Goal: Information Seeking & Learning: Find specific fact

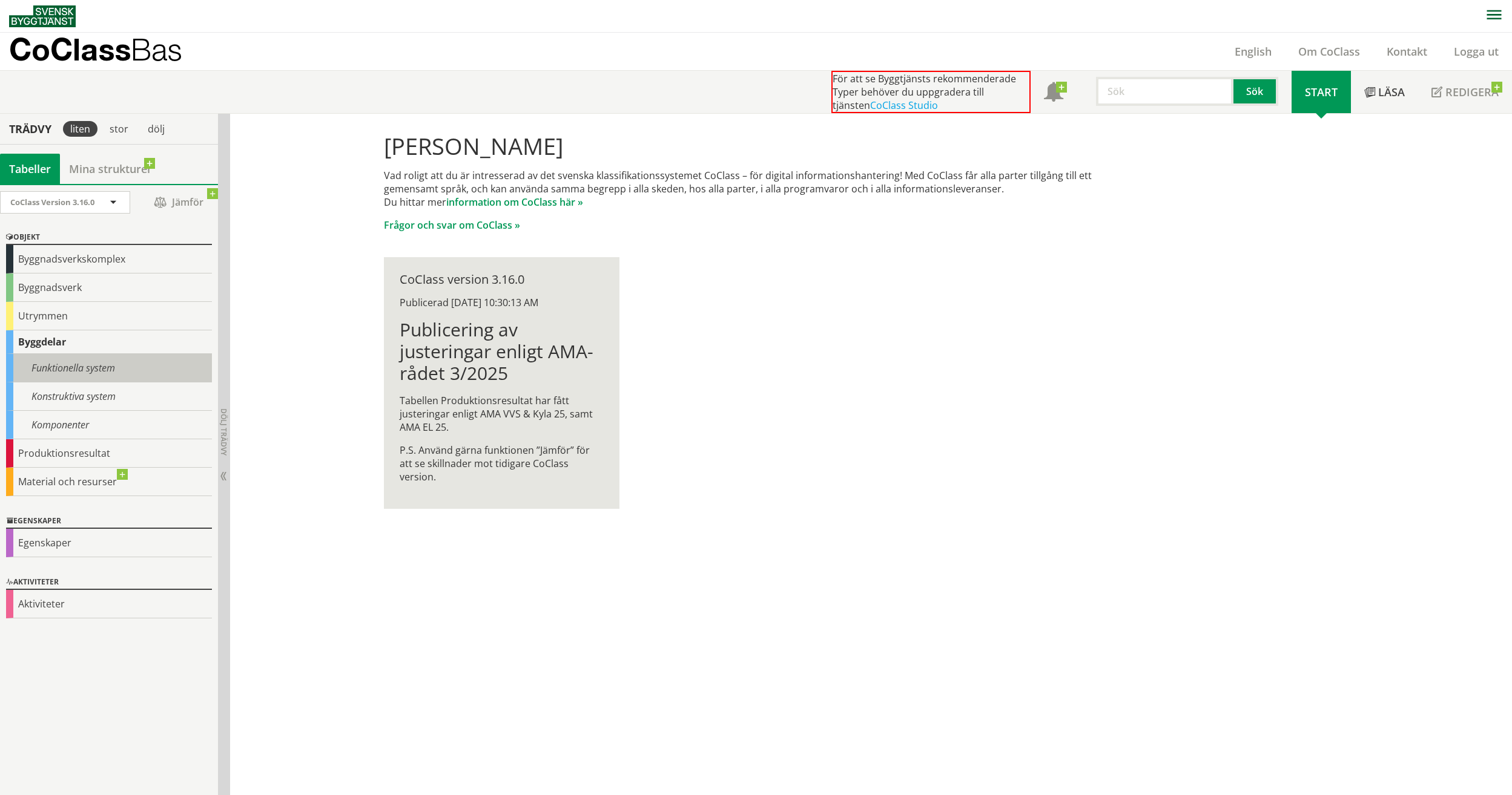
click at [86, 377] on div "Funktionella system" at bounding box center [109, 368] width 206 height 28
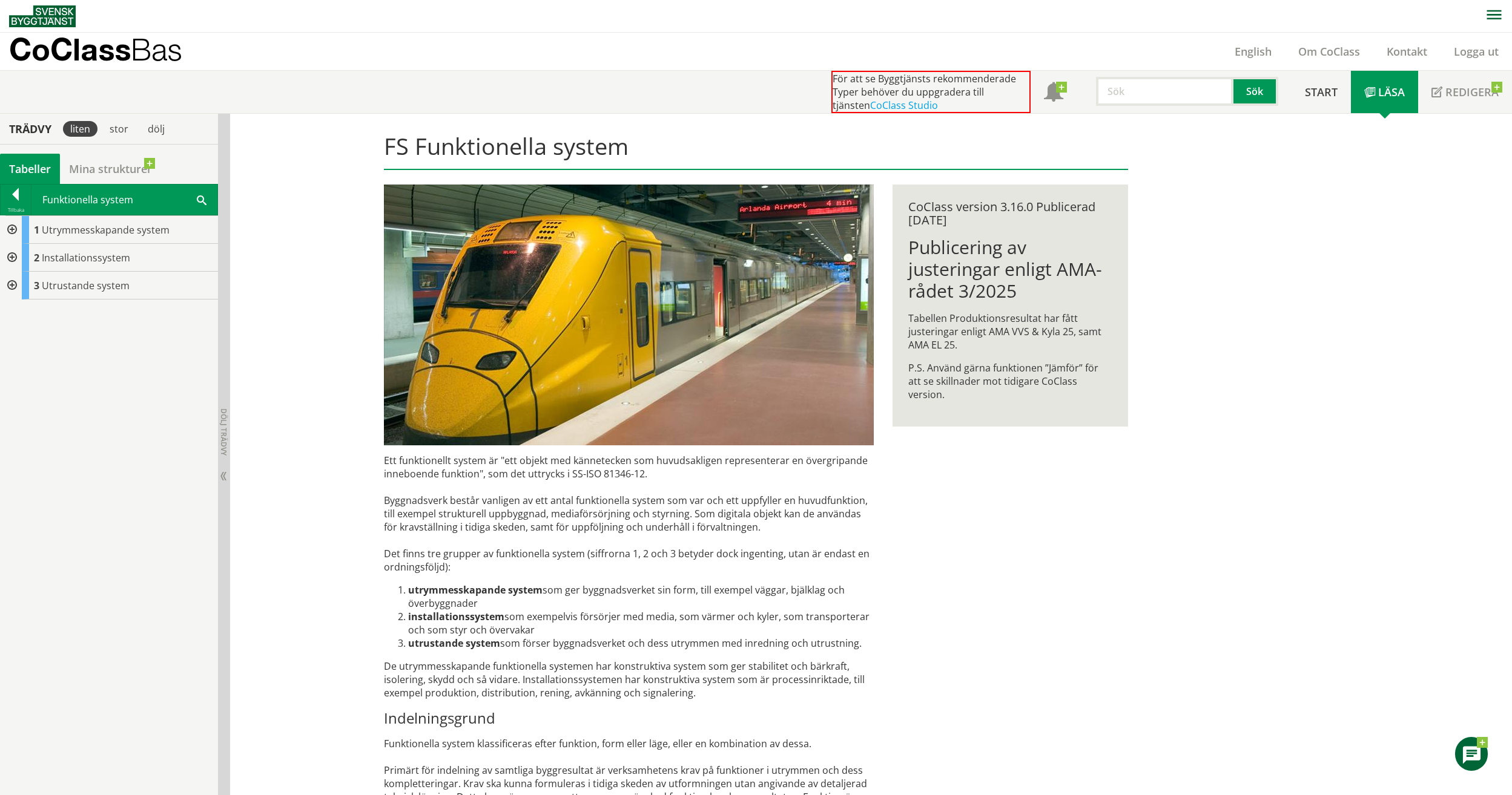
click at [13, 260] on div at bounding box center [11, 257] width 22 height 28
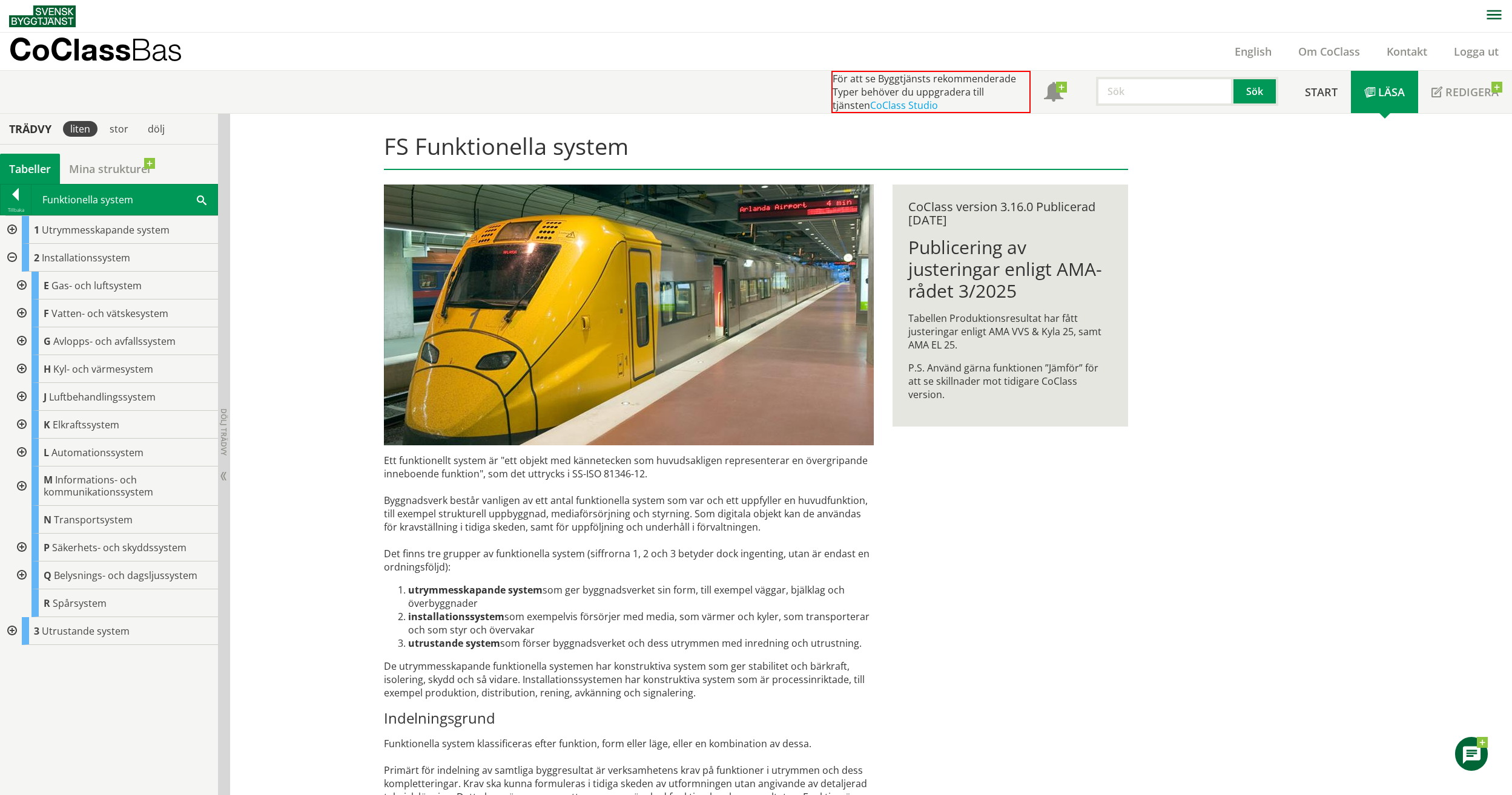
click at [23, 389] on div at bounding box center [20, 397] width 22 height 28
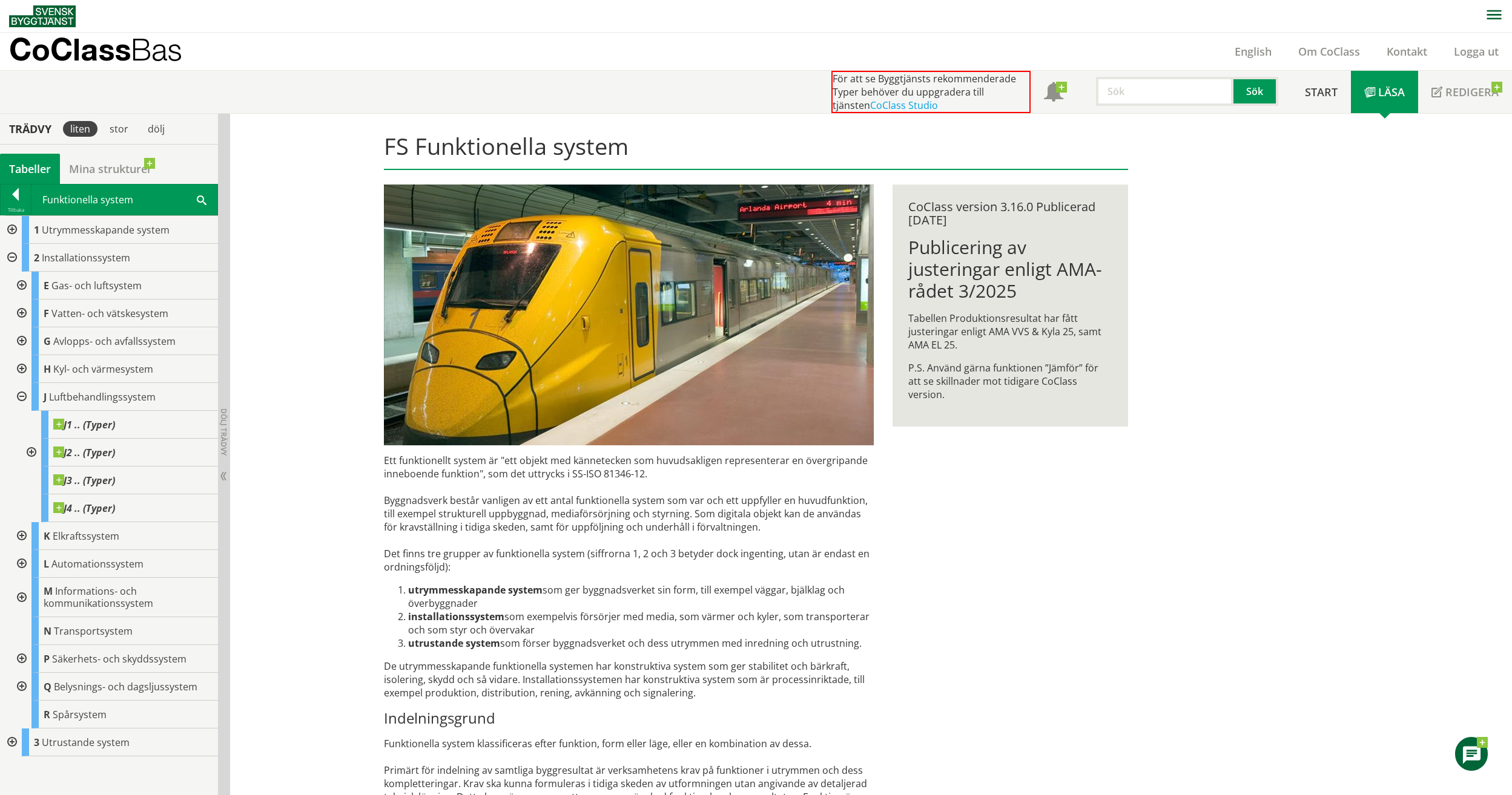
click at [198, 201] on span at bounding box center [201, 199] width 9 height 12
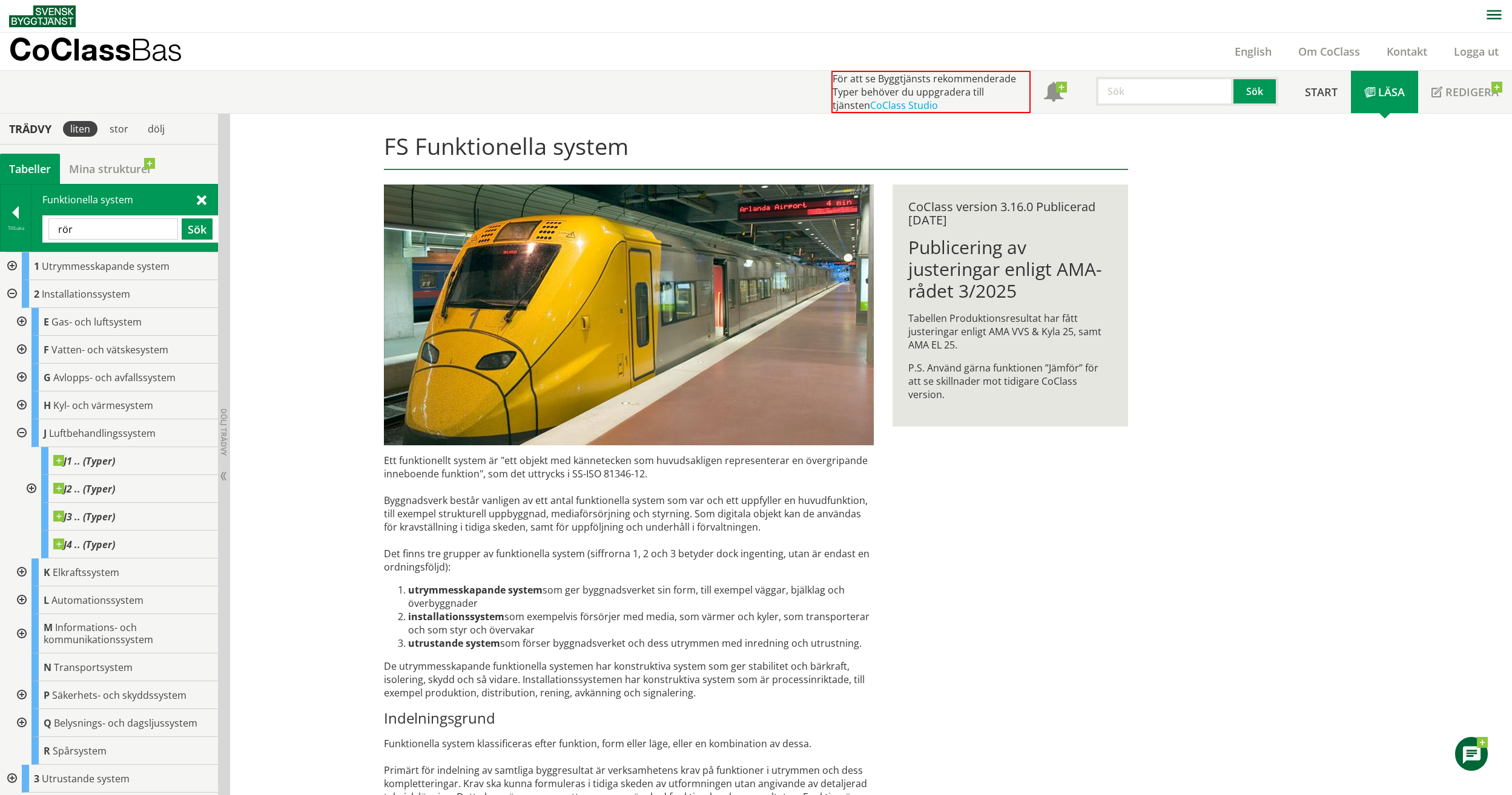
type input "rör"
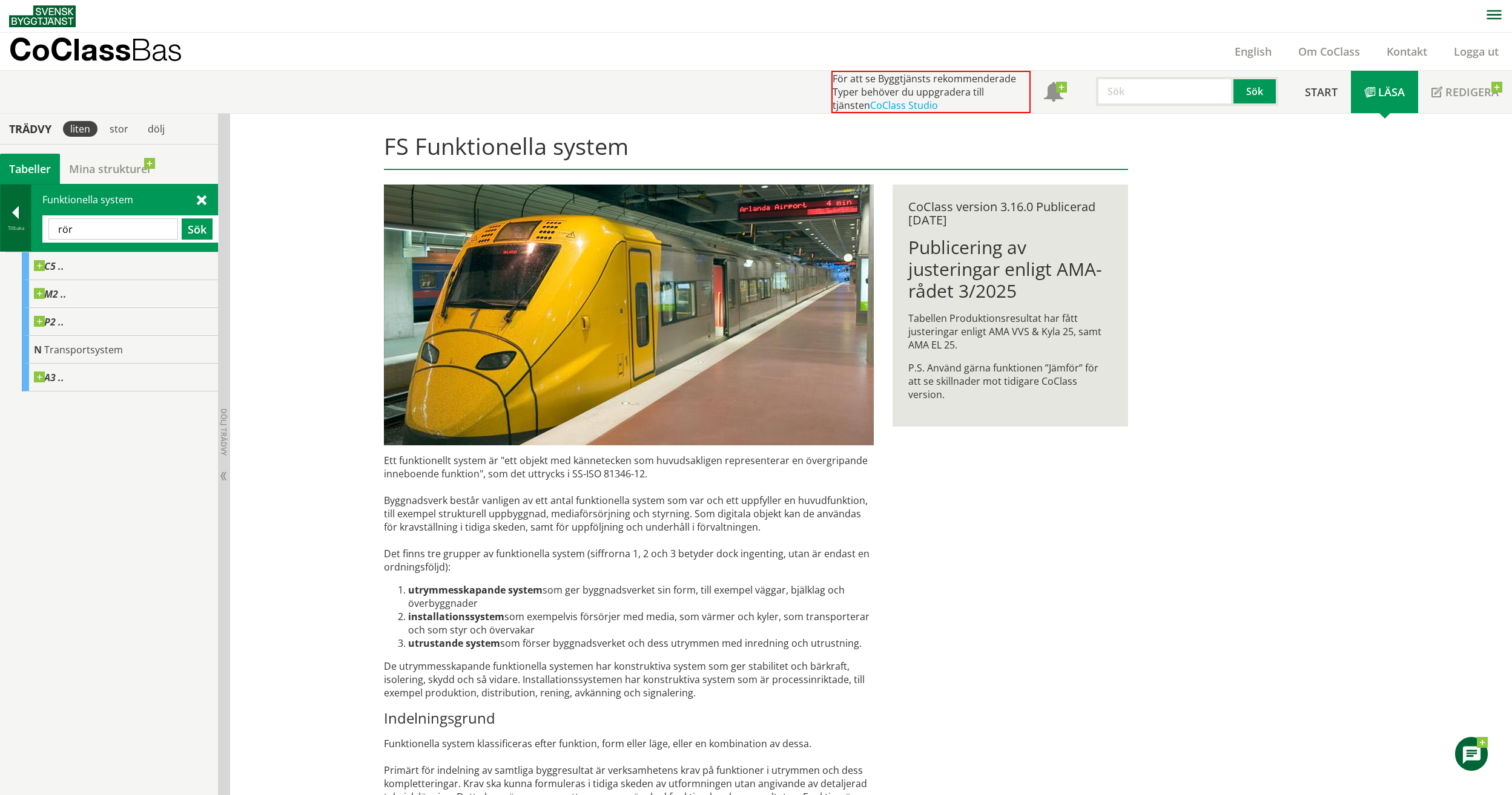
click at [13, 230] on div "Tillbaka" at bounding box center [15, 228] width 30 height 9
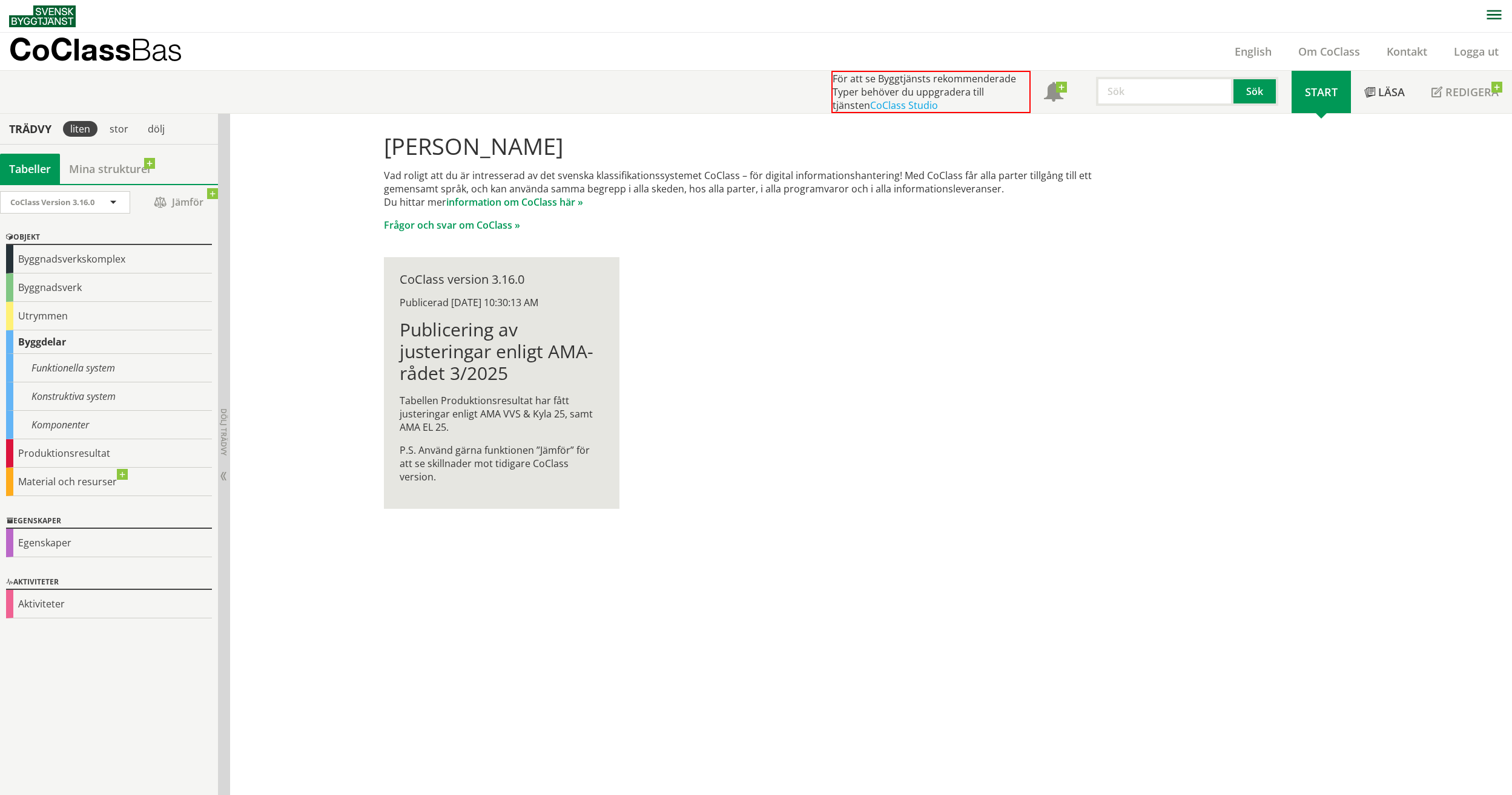
click at [188, 163] on div "Tabeller Mina strukturer" at bounding box center [109, 168] width 218 height 30
click at [41, 343] on div "Byggdelar" at bounding box center [109, 342] width 206 height 23
click at [120, 200] on div "CoClass Version 3.16.0" at bounding box center [65, 202] width 129 height 21
click at [830, 314] on div "Hej André Johnsson Vad roligt att du är intresserad av det svenska klassifikati…" at bounding box center [756, 321] width 775 height 414
click at [1135, 100] on input "text" at bounding box center [1165, 91] width 137 height 29
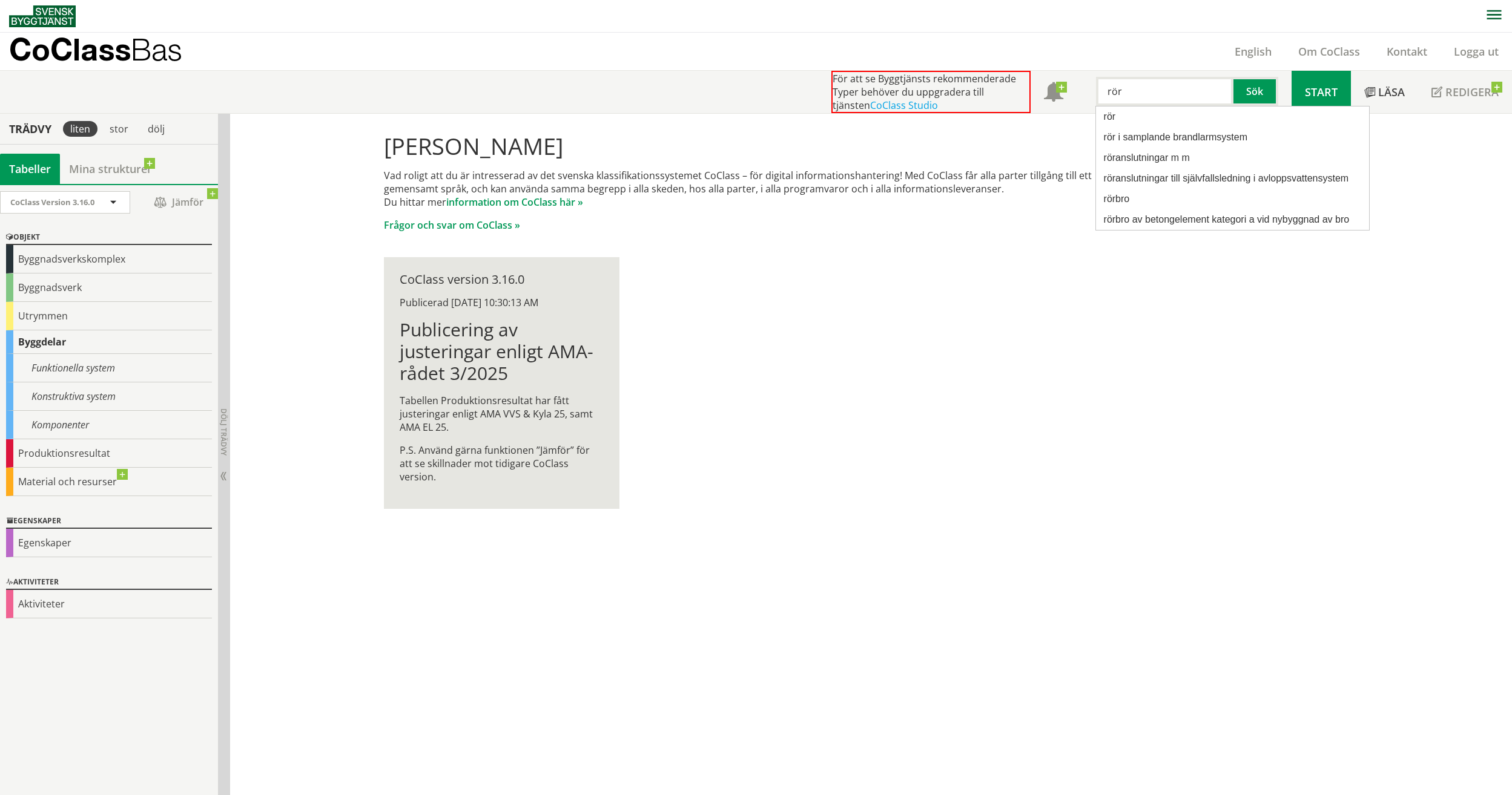
type input "rör"
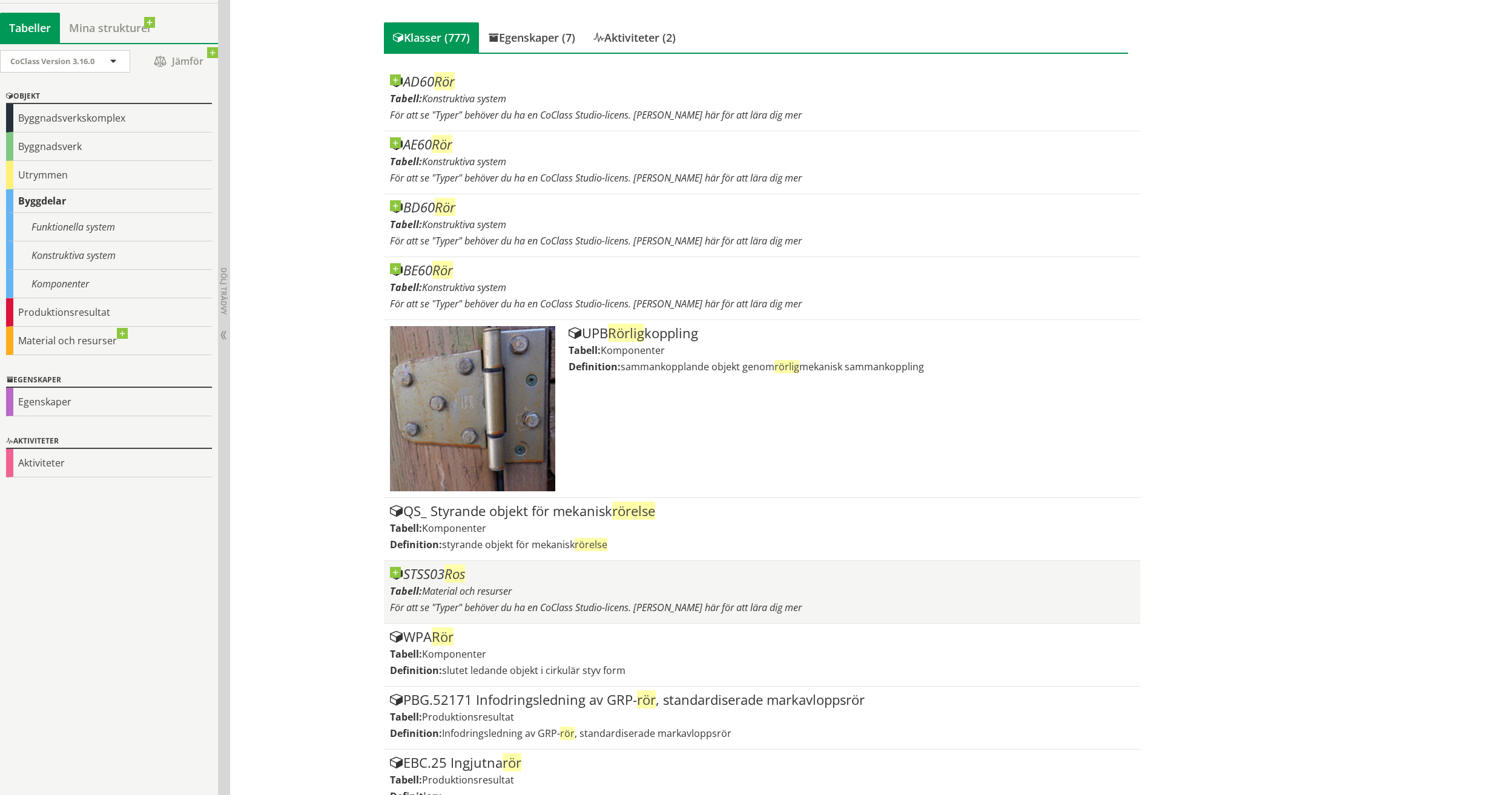
scroll to position [61, 0]
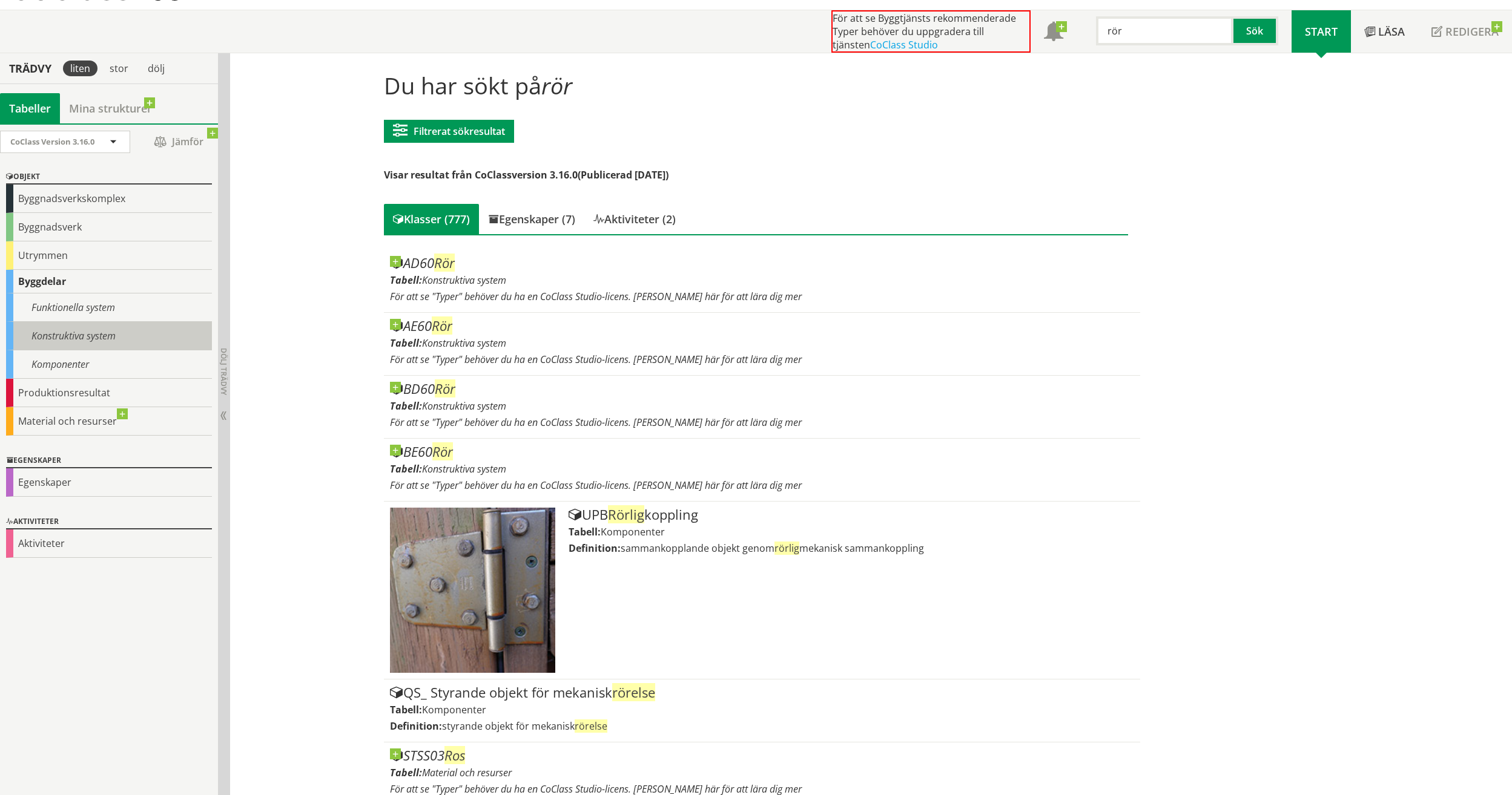
click at [72, 336] on div "Konstruktiva system" at bounding box center [109, 336] width 206 height 28
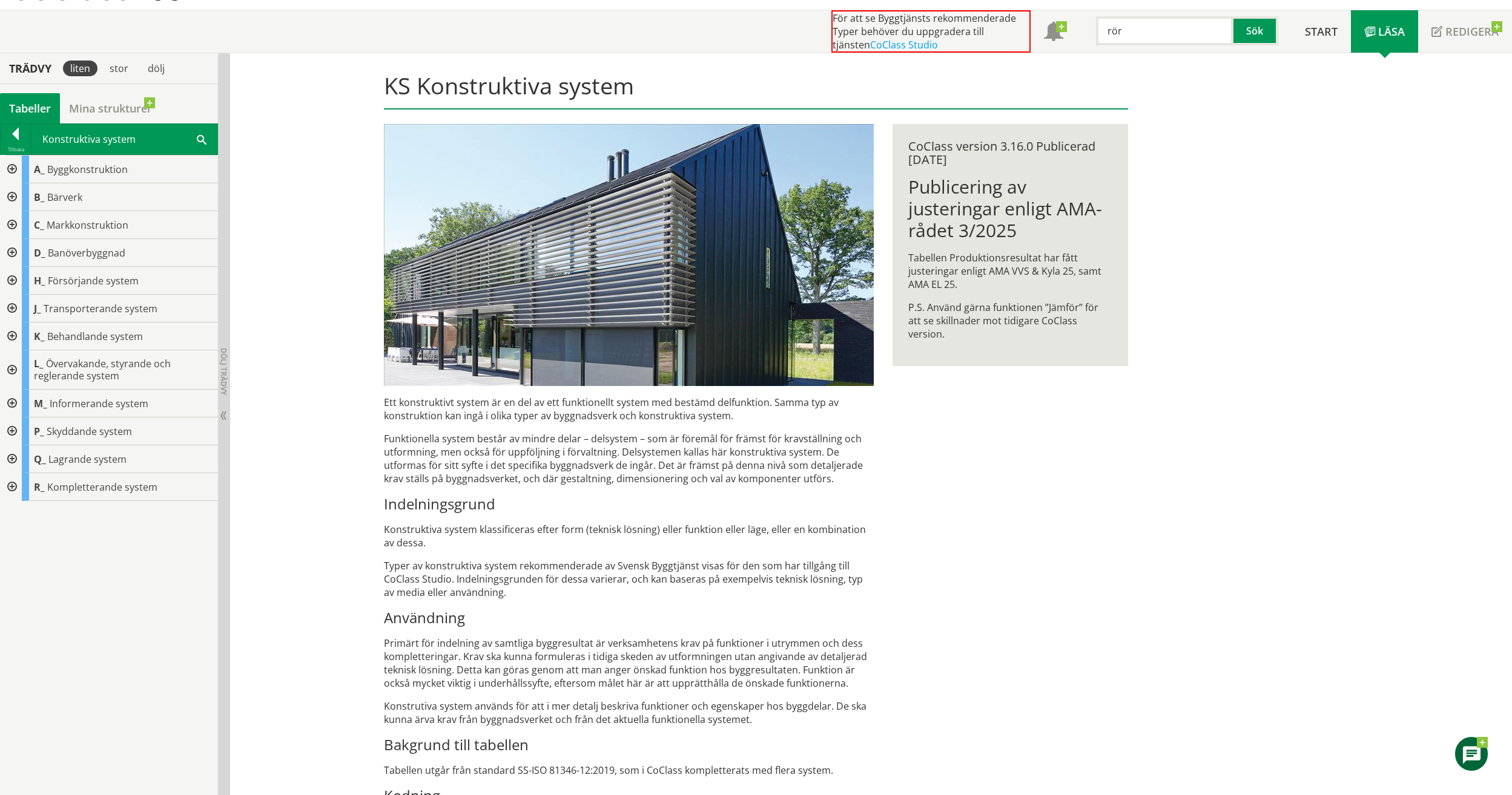
click at [10, 170] on div at bounding box center [11, 169] width 22 height 28
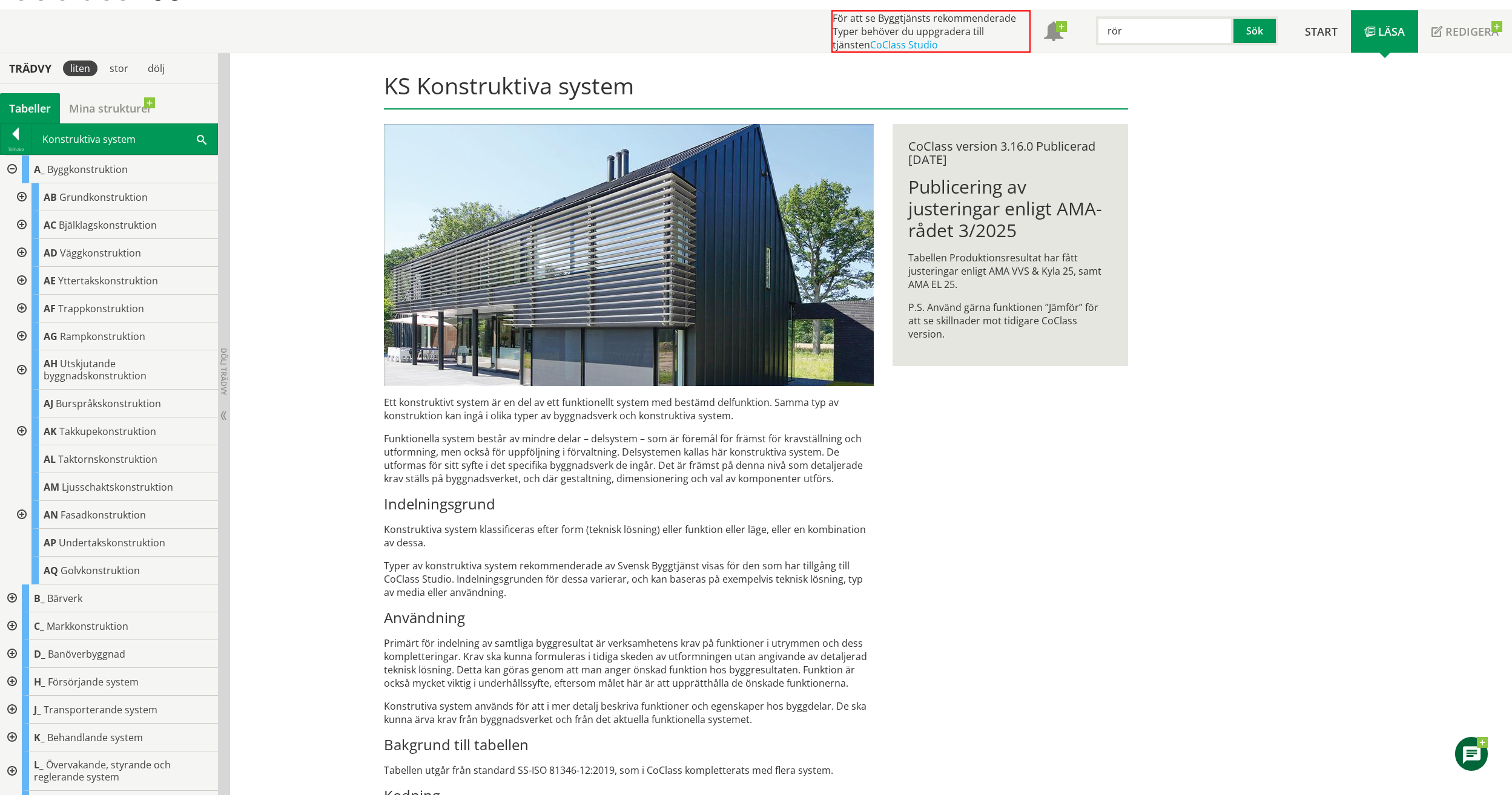
click at [11, 169] on div at bounding box center [11, 169] width 22 height 28
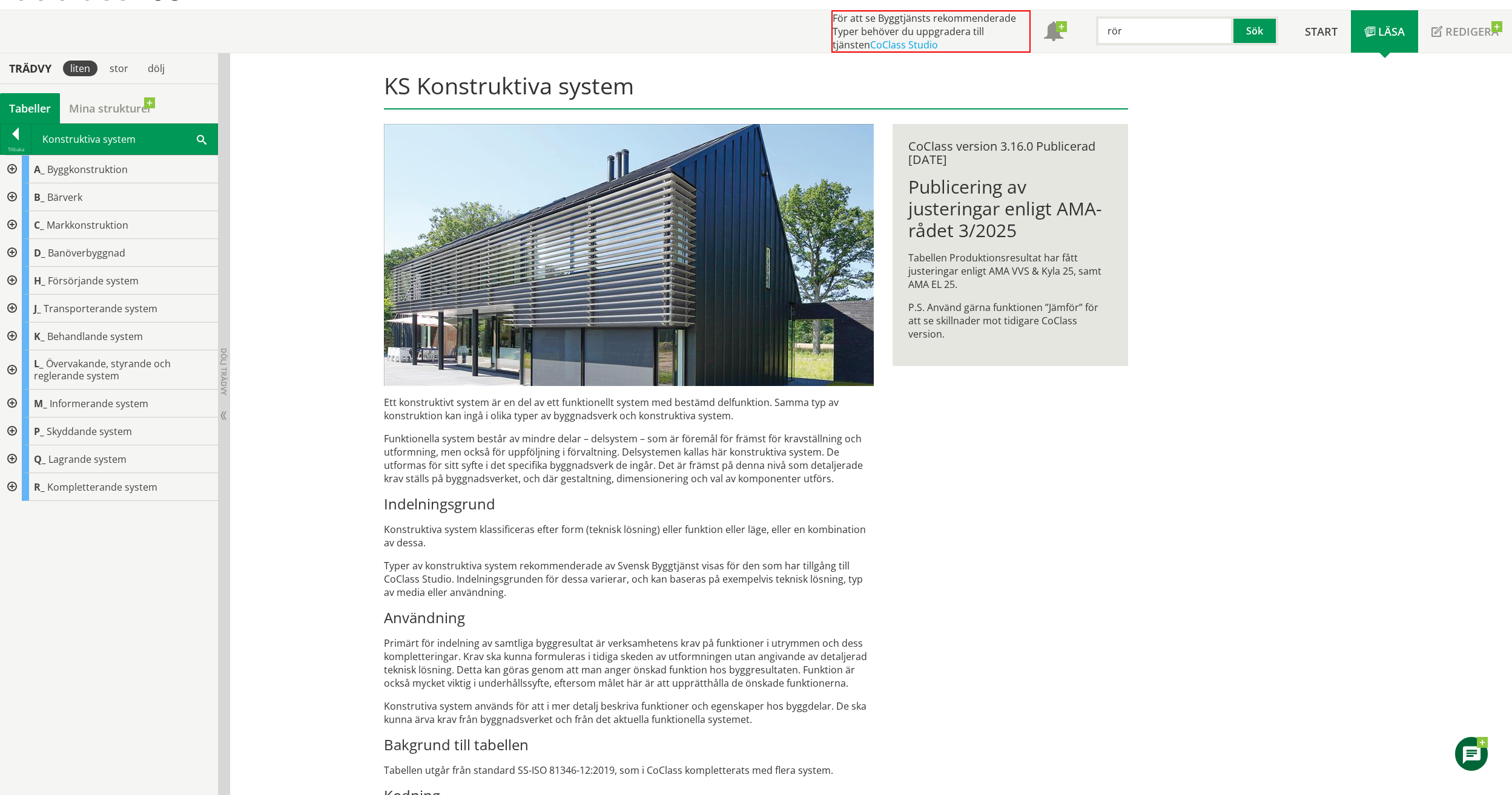
click at [12, 277] on div at bounding box center [11, 281] width 22 height 28
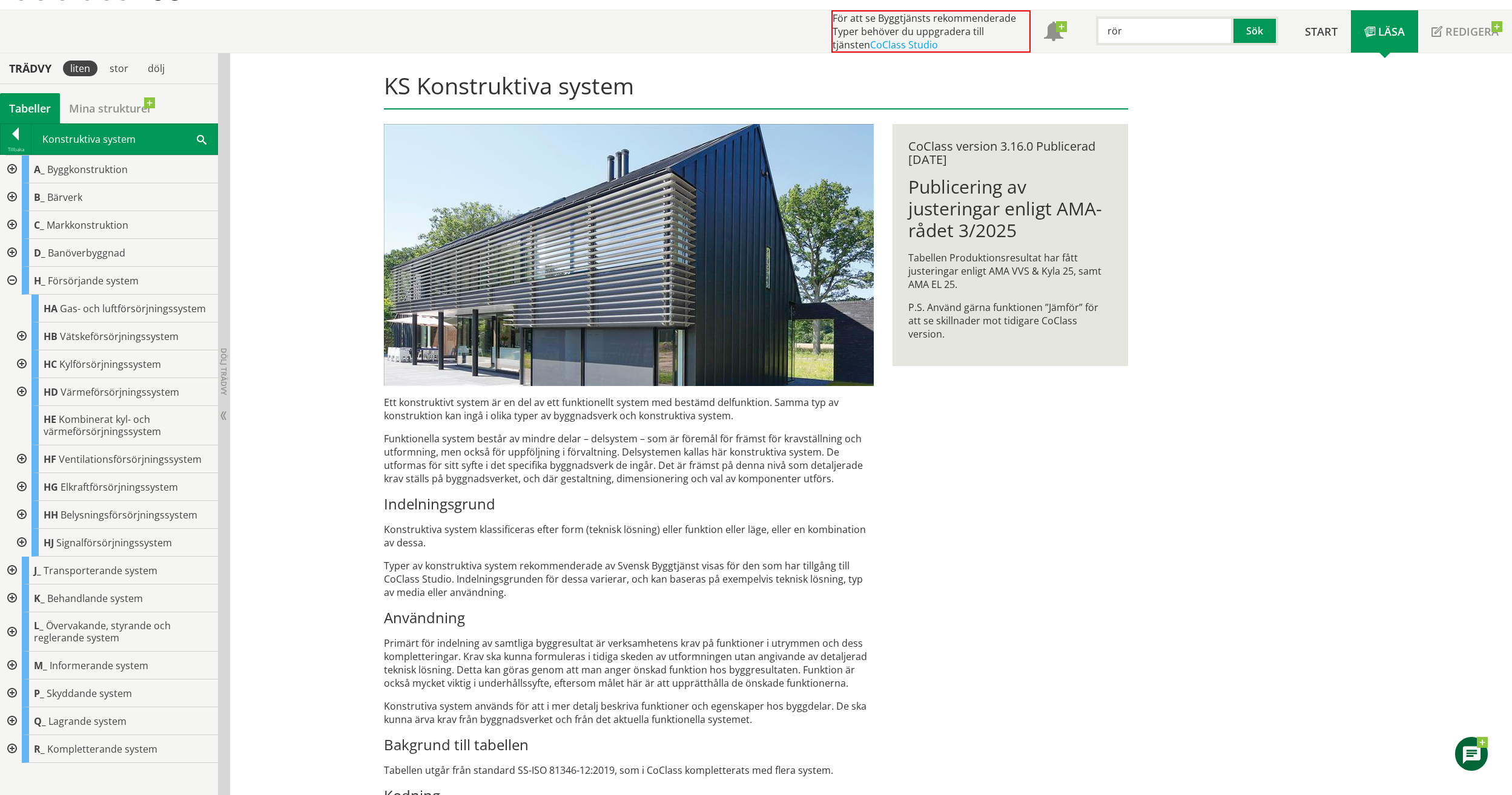
click at [9, 278] on div at bounding box center [11, 281] width 22 height 28
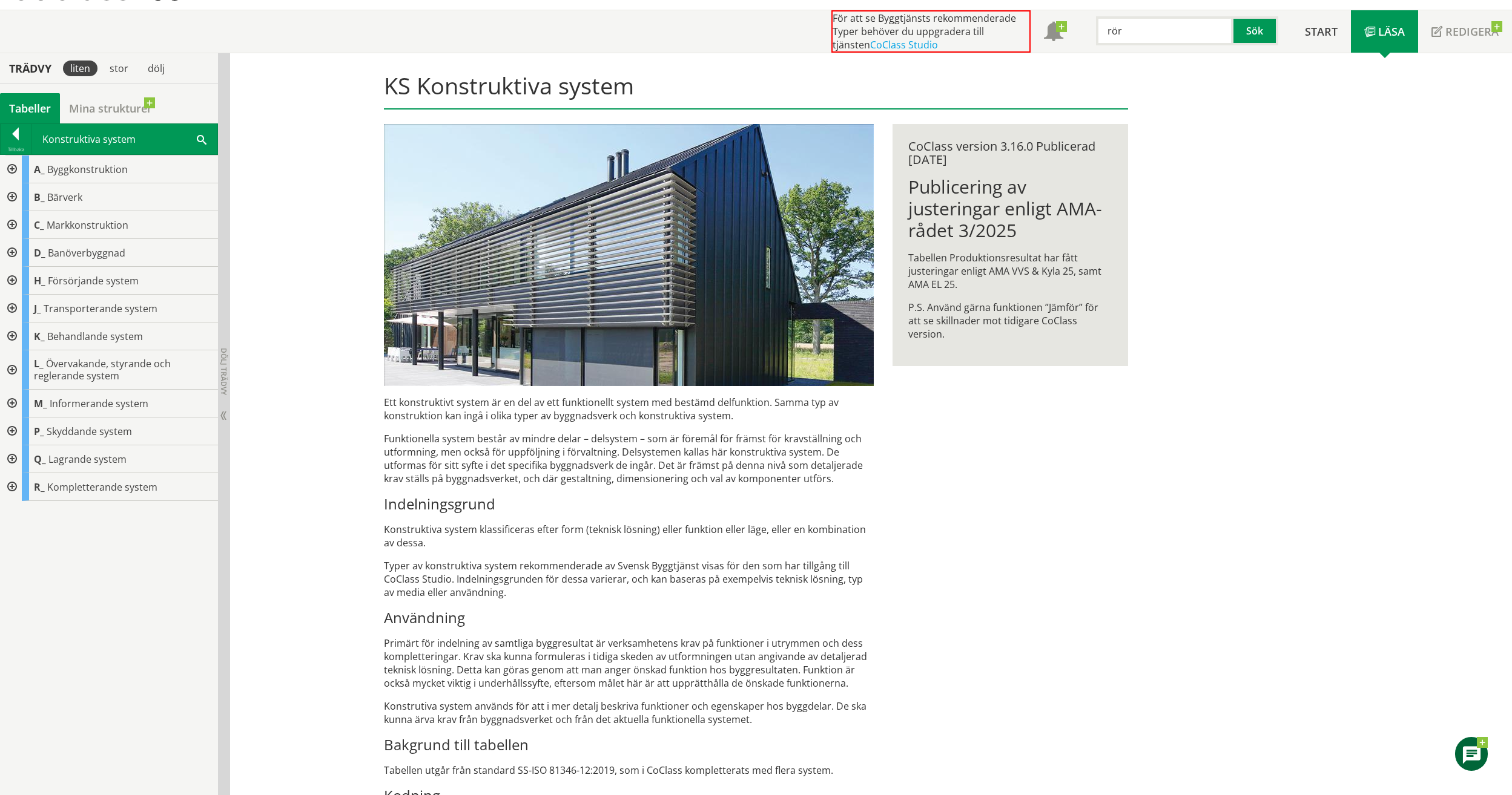
click at [15, 279] on div at bounding box center [11, 281] width 22 height 28
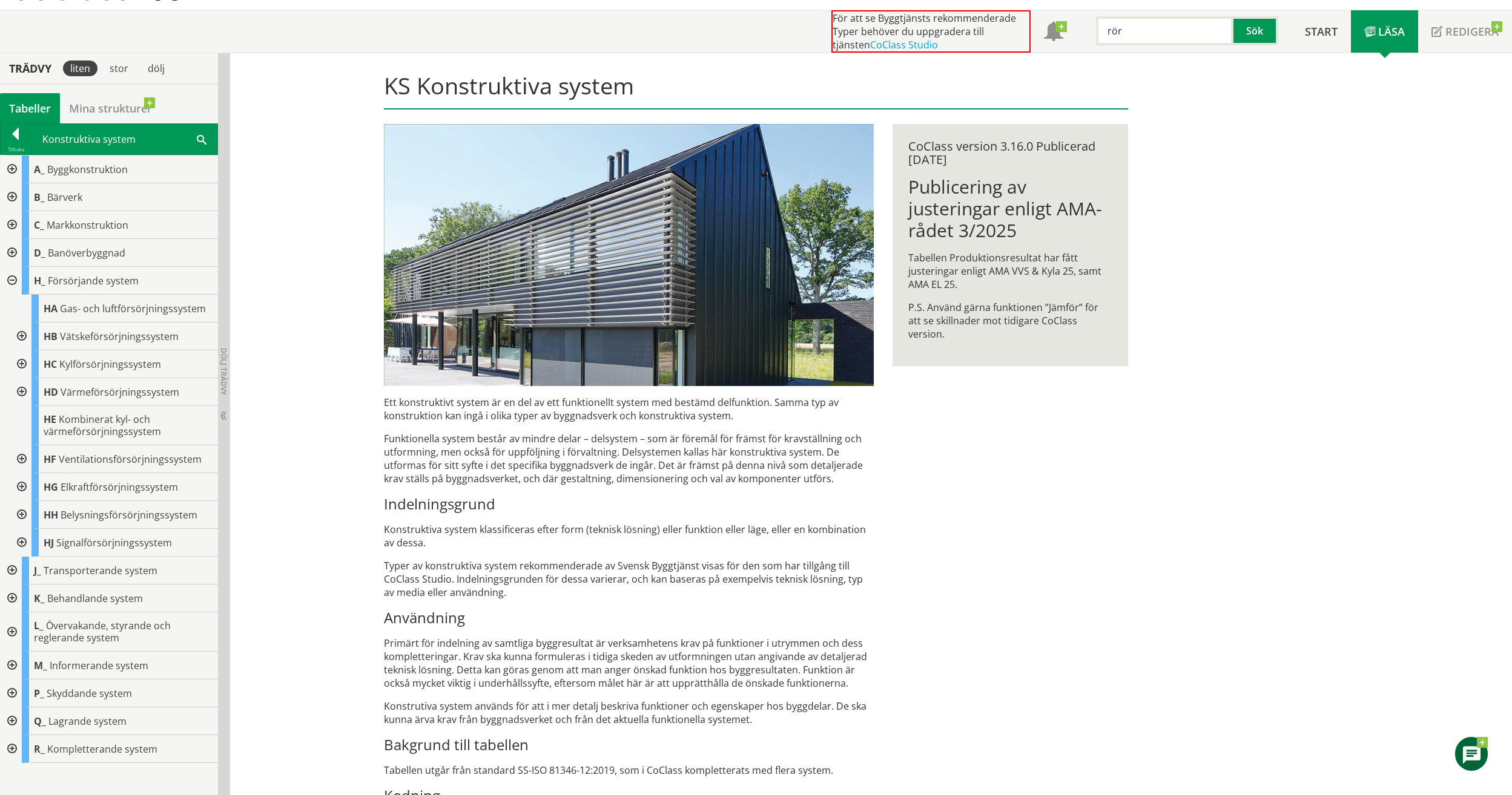
click at [23, 457] on div at bounding box center [20, 459] width 22 height 28
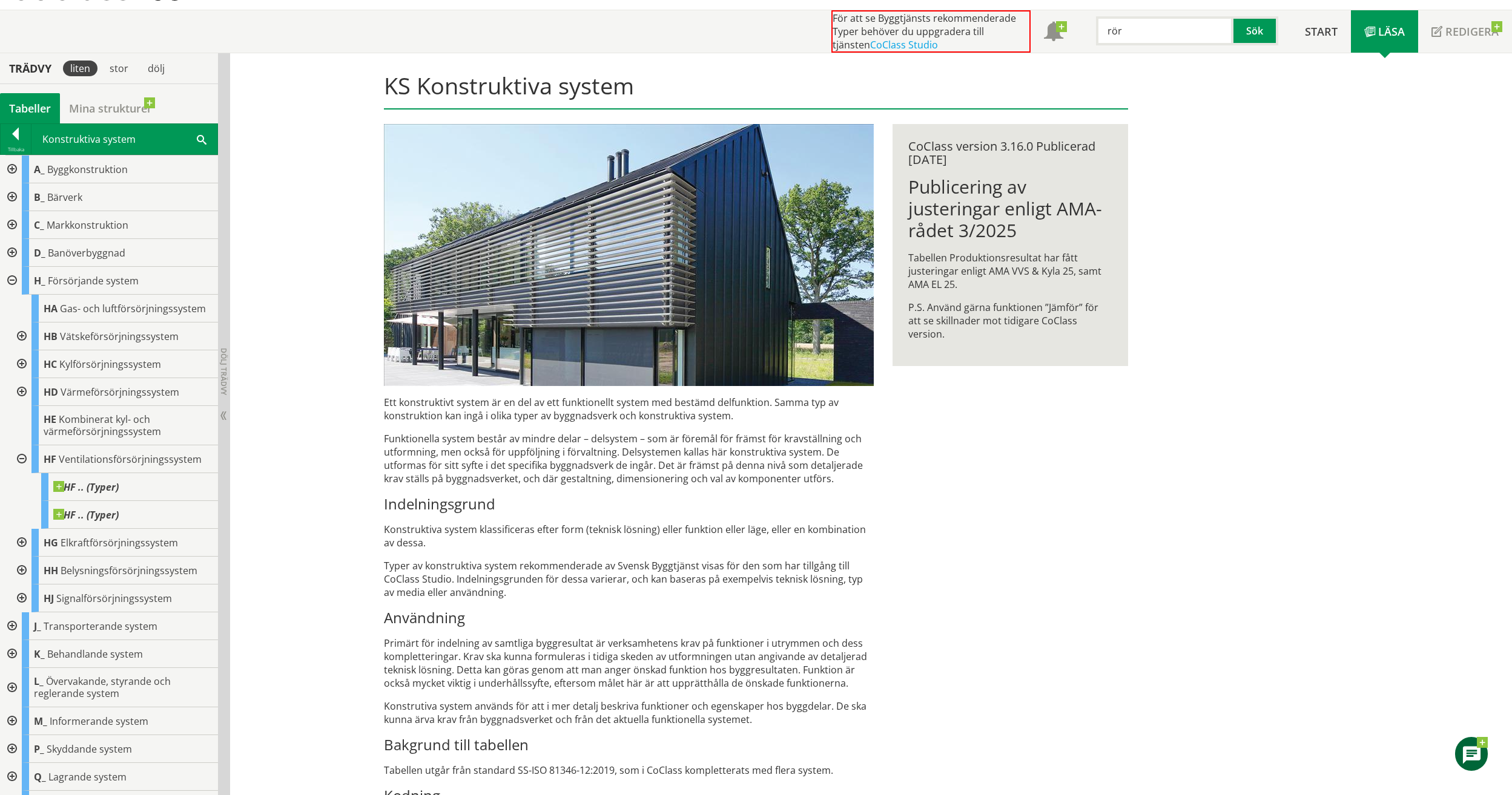
click at [20, 458] on div at bounding box center [20, 459] width 22 height 28
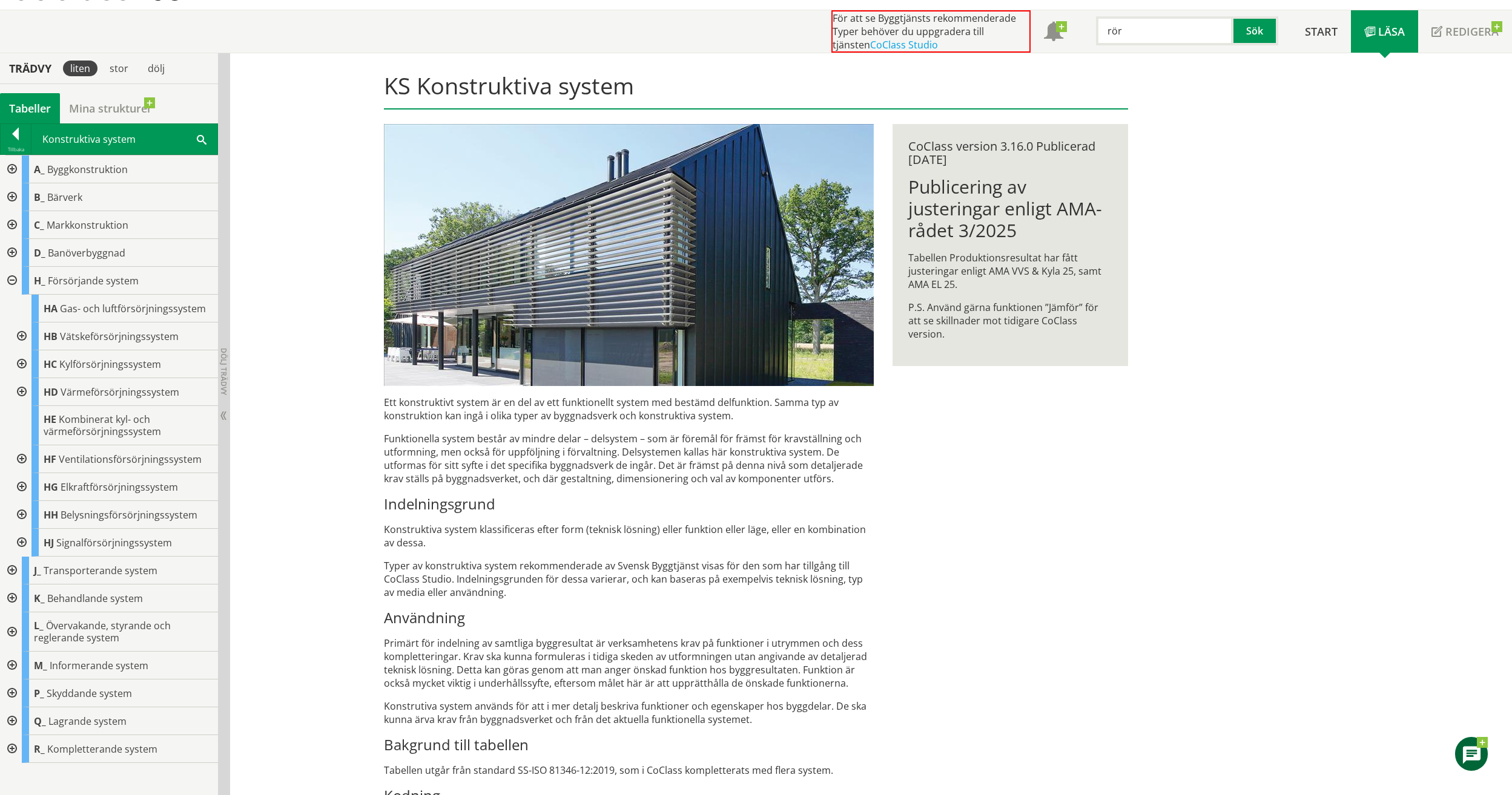
click at [12, 282] on div at bounding box center [11, 281] width 22 height 28
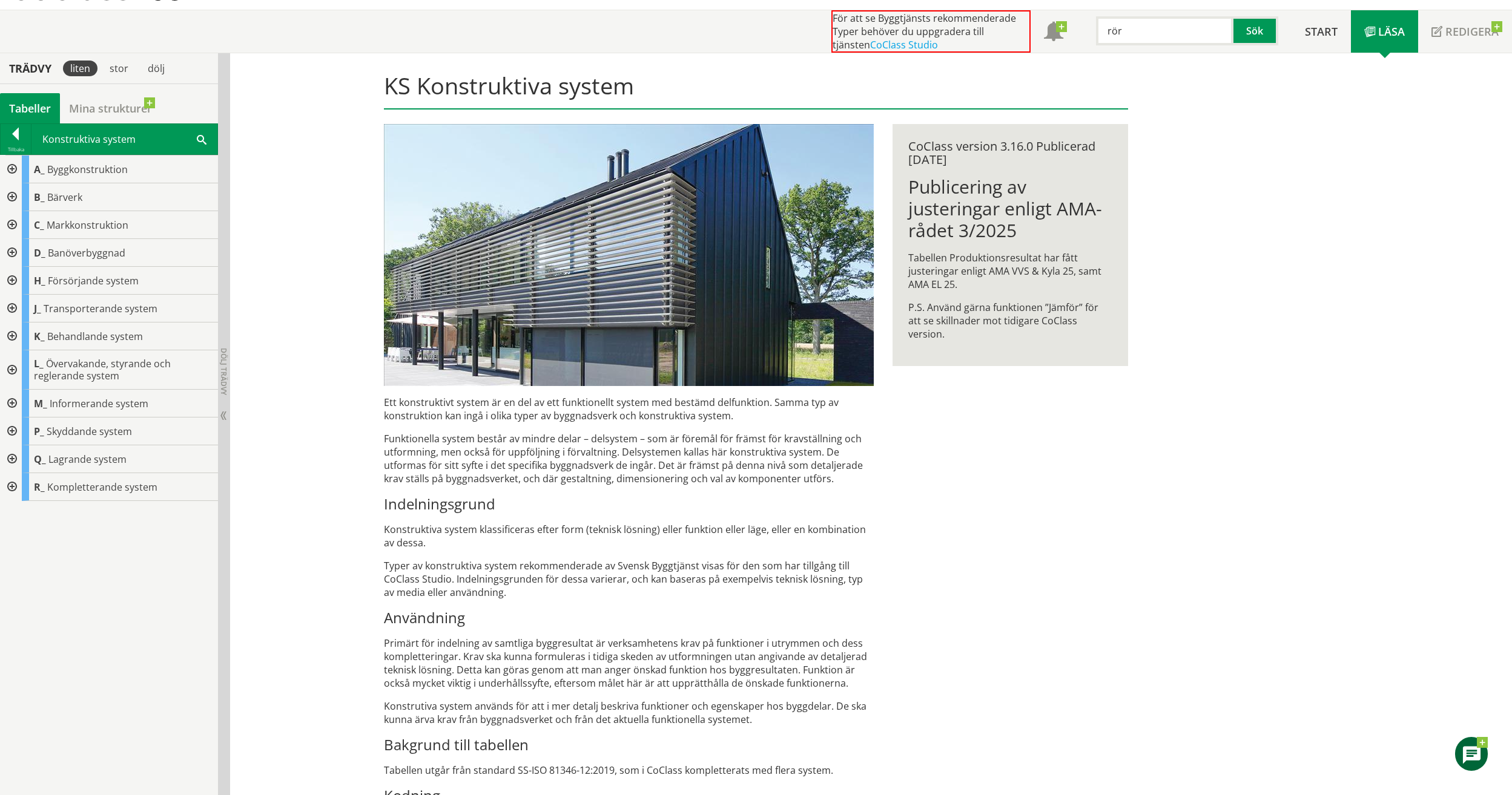
click at [13, 309] on div at bounding box center [11, 309] width 22 height 28
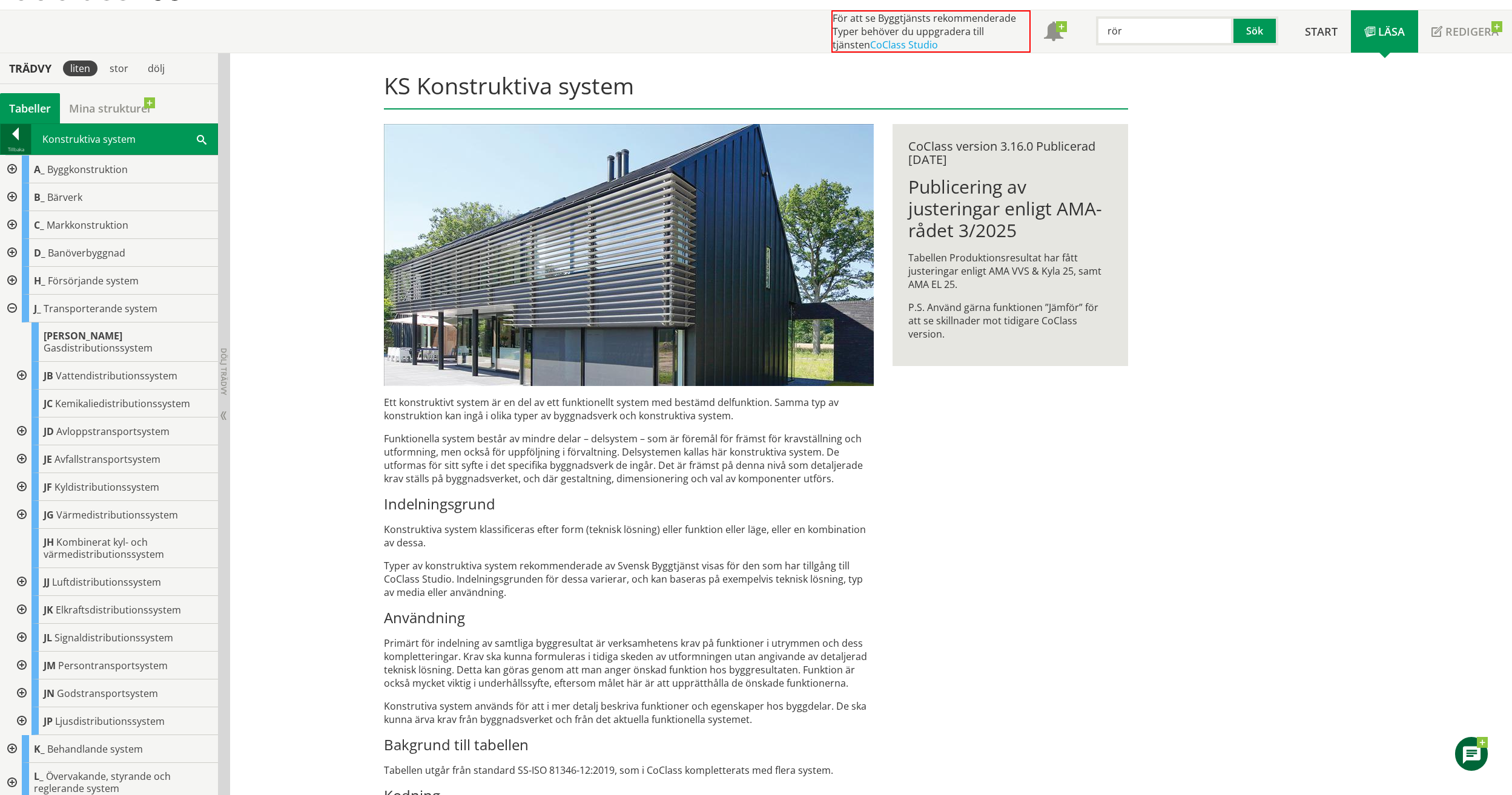
click at [15, 137] on div at bounding box center [15, 136] width 30 height 17
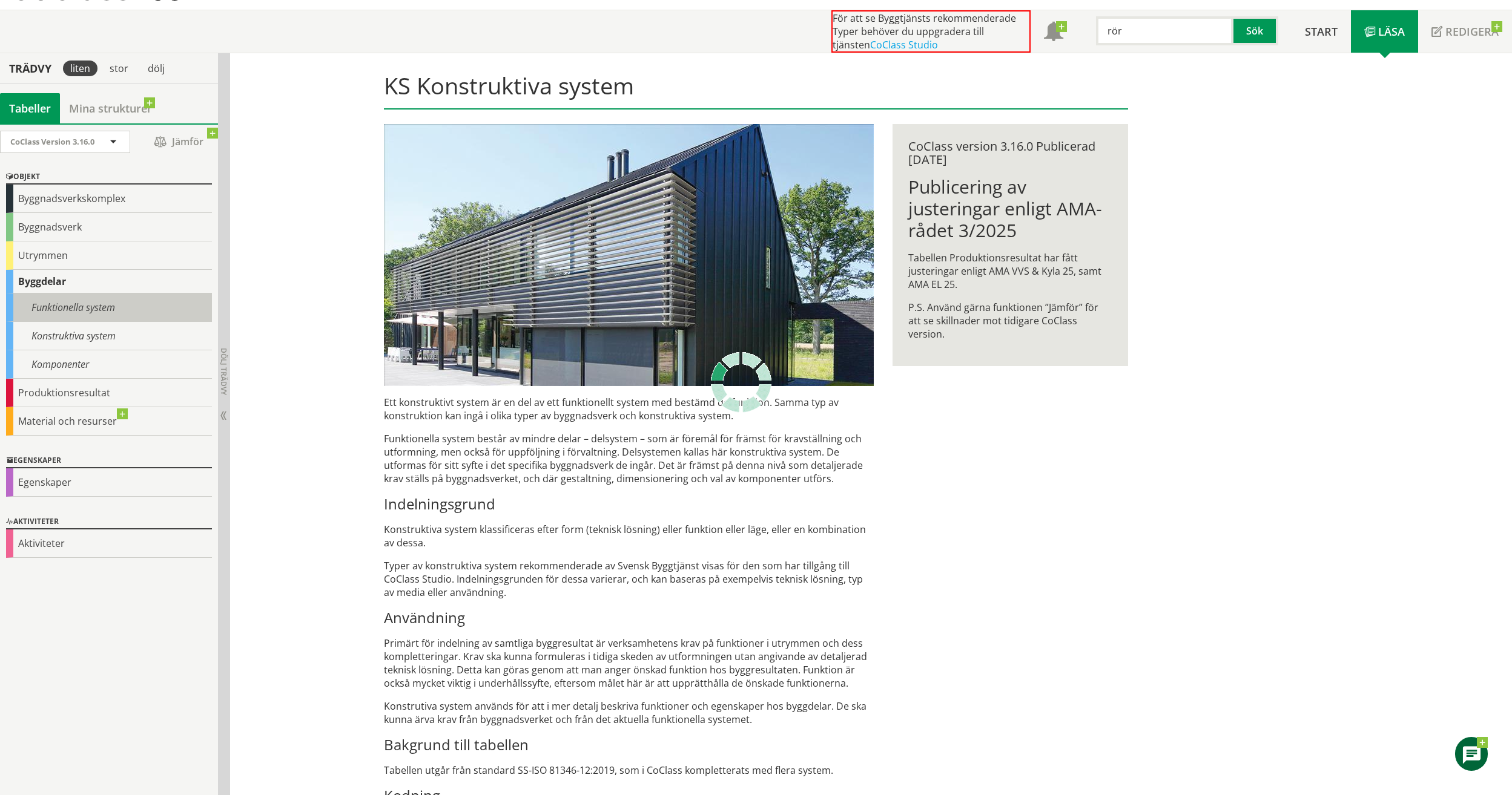
click at [73, 306] on div "Funktionella system" at bounding box center [109, 307] width 206 height 28
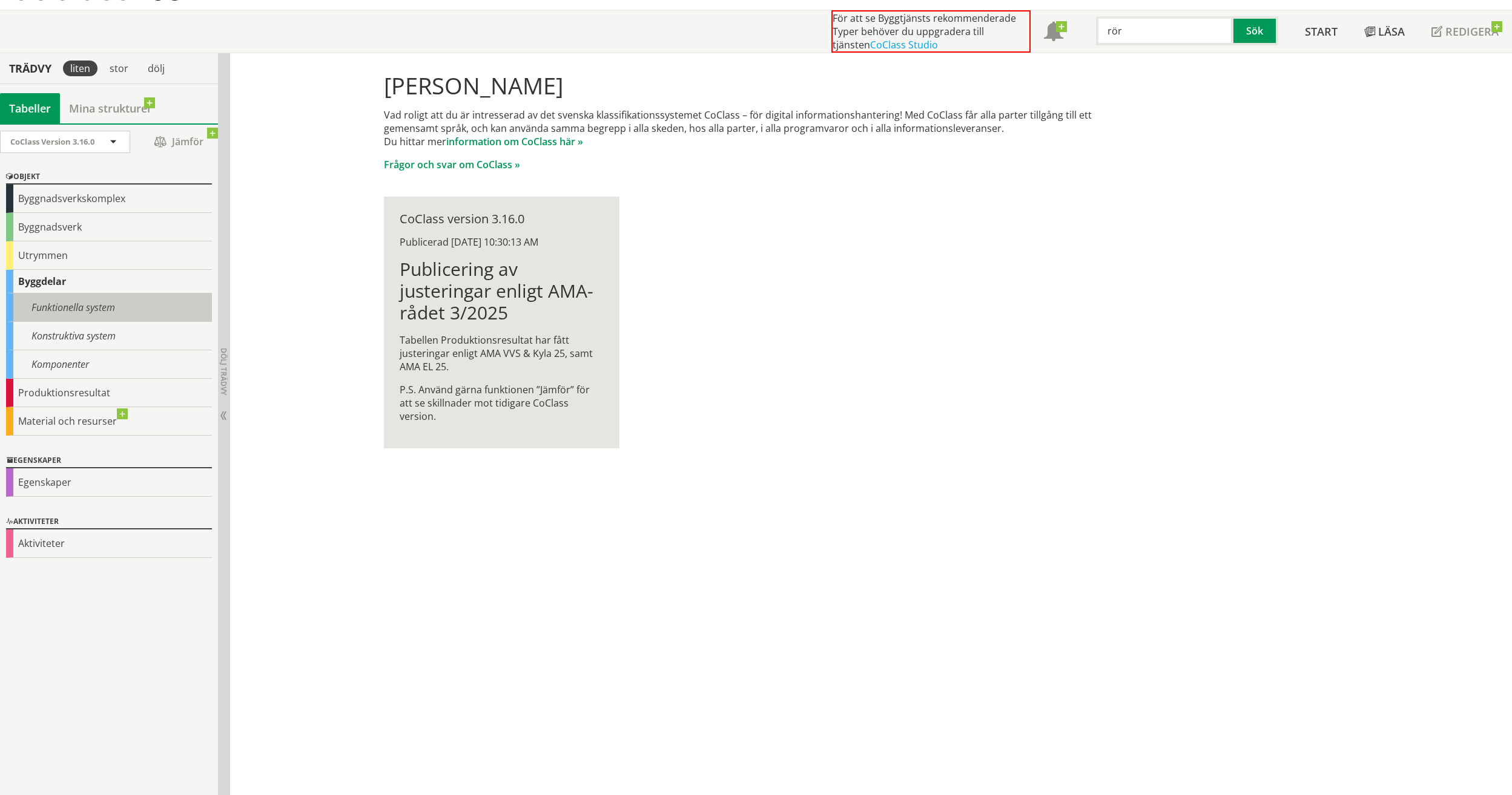
click at [92, 311] on div "Funktionella system" at bounding box center [109, 307] width 206 height 28
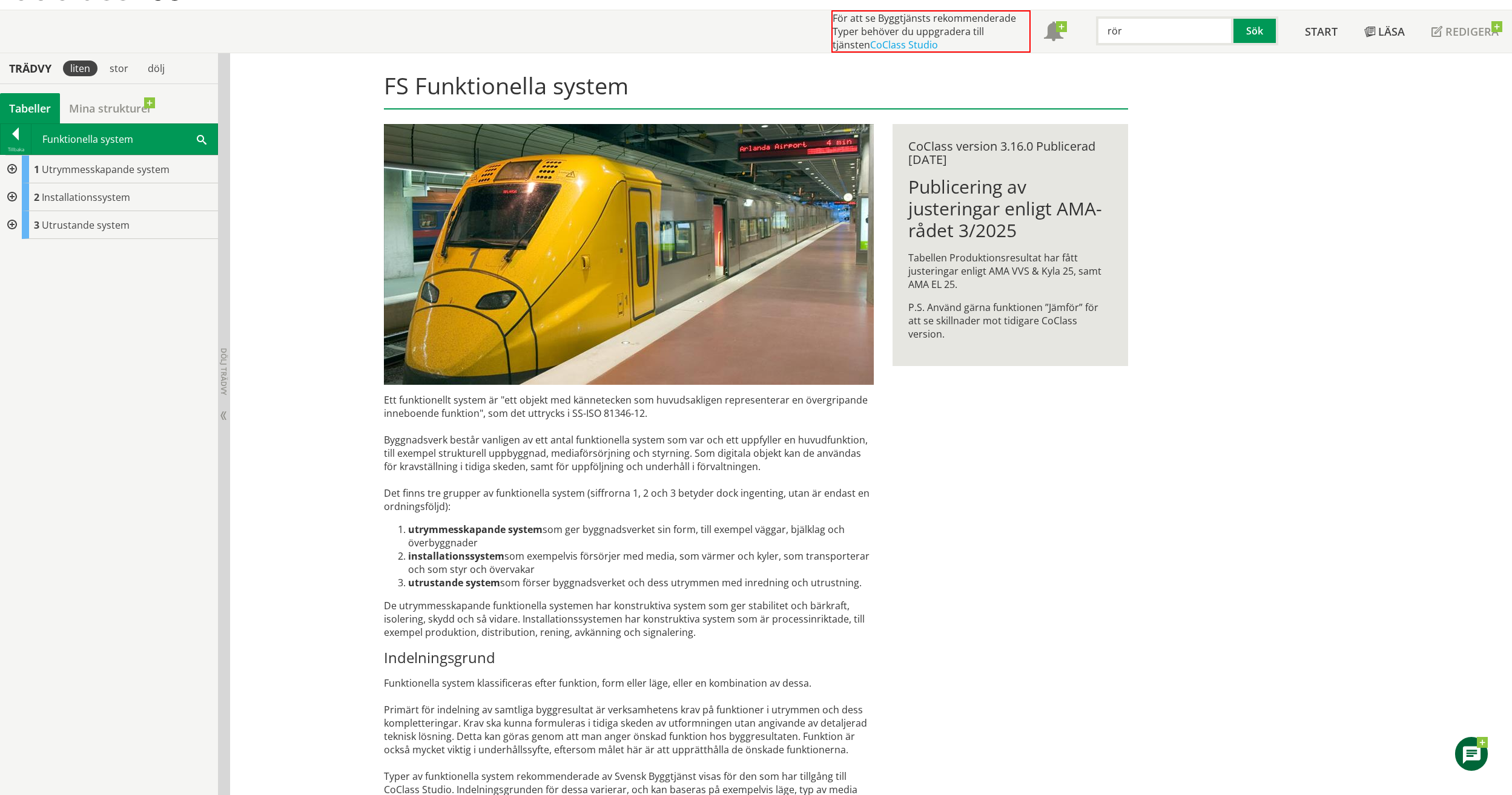
click at [15, 196] on div at bounding box center [11, 197] width 22 height 28
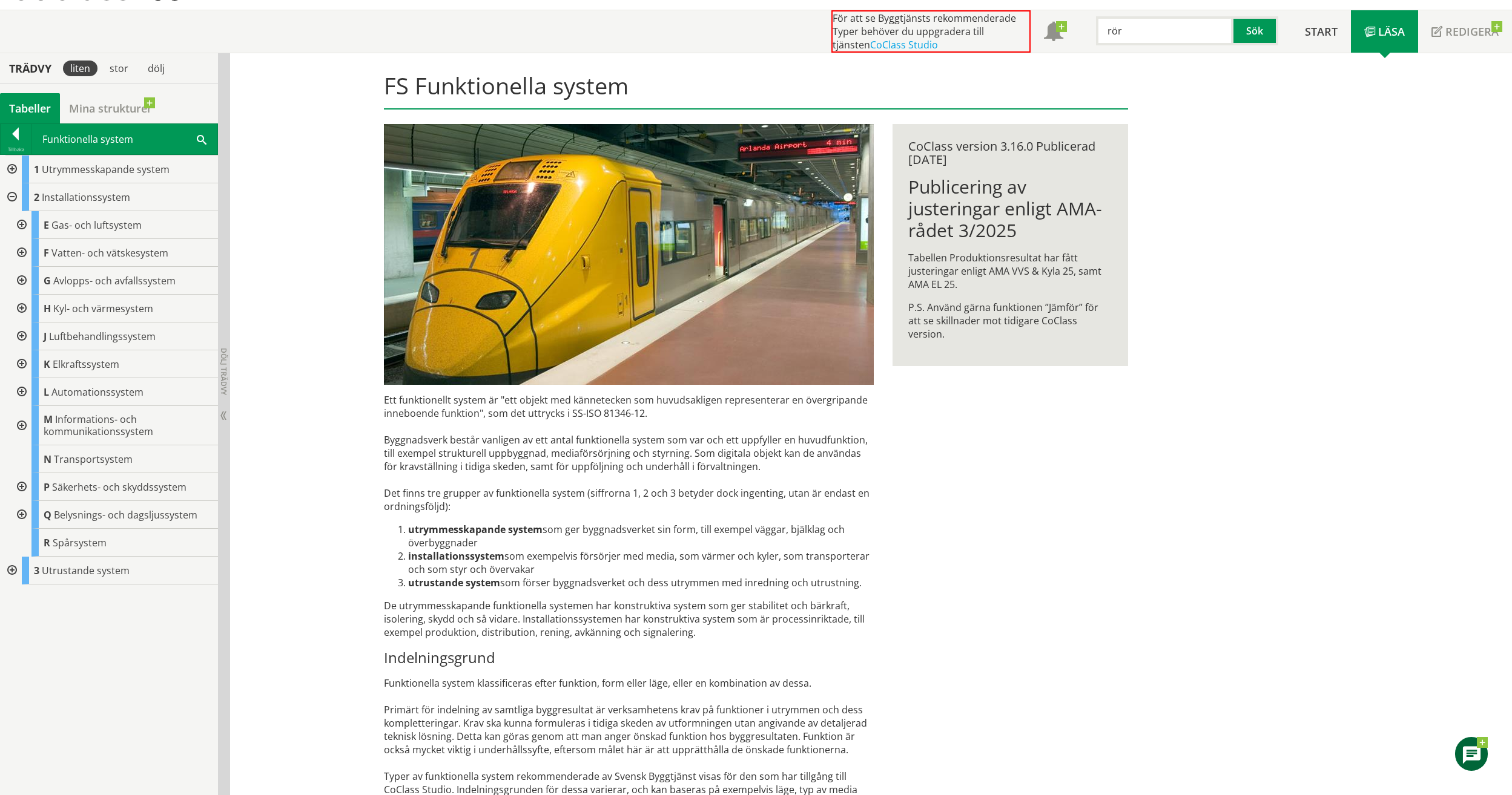
click at [21, 335] on div at bounding box center [20, 336] width 22 height 28
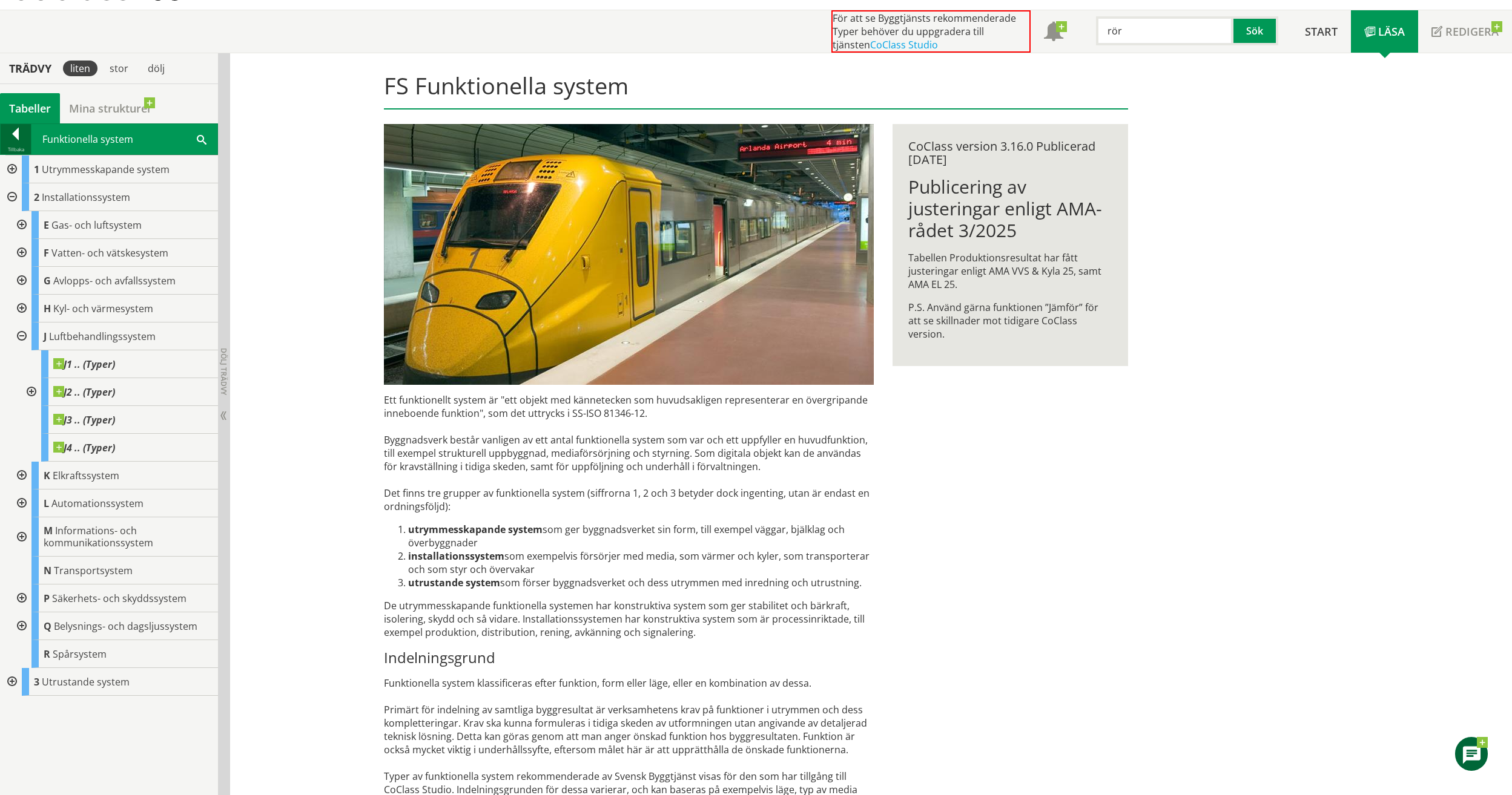
click at [23, 145] on div "Tillbaka" at bounding box center [15, 149] width 30 height 9
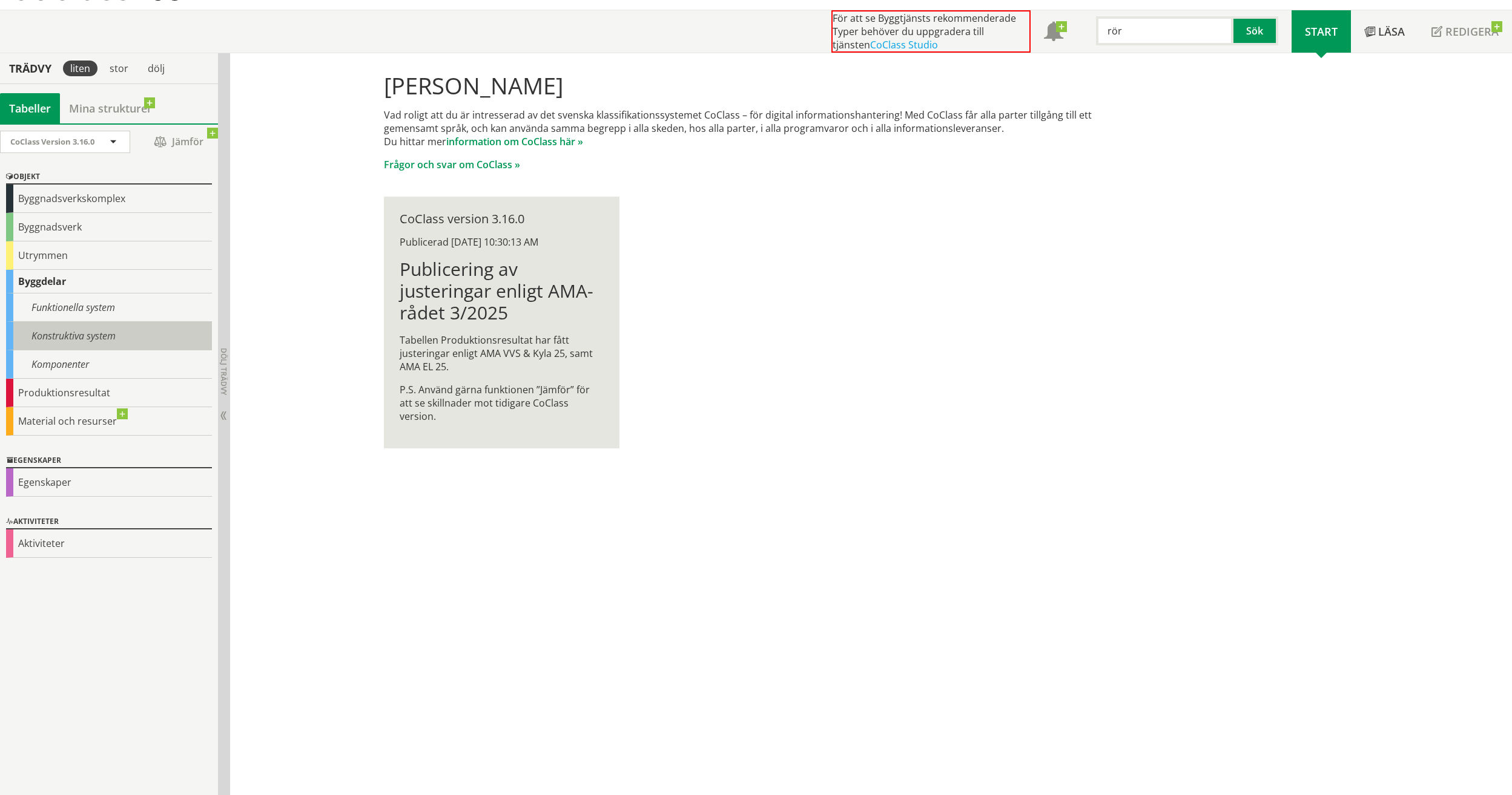
click at [82, 333] on div "Konstruktiva system" at bounding box center [109, 336] width 206 height 28
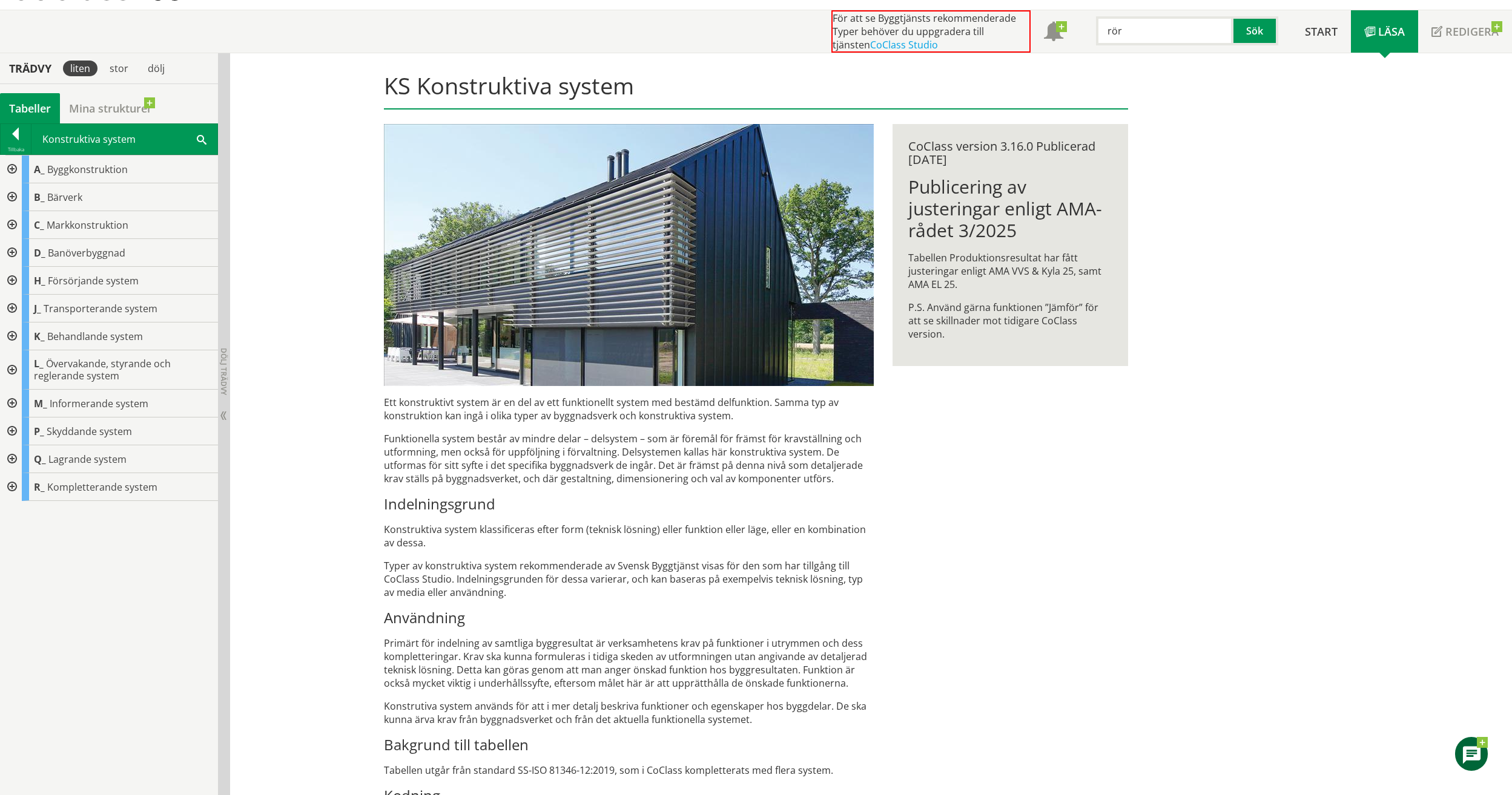
click at [10, 279] on div at bounding box center [11, 281] width 22 height 28
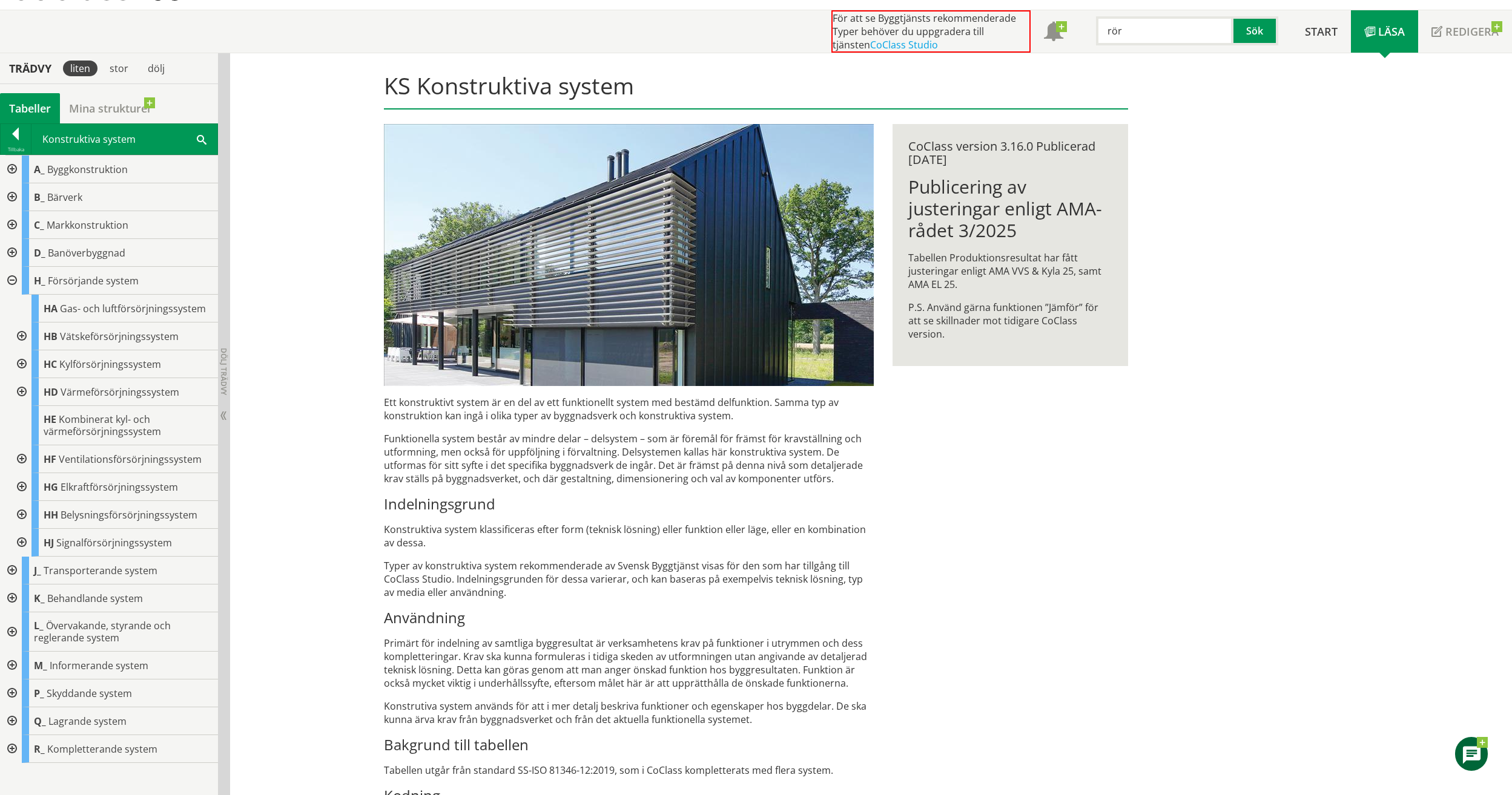
click at [7, 567] on div at bounding box center [11, 570] width 22 height 28
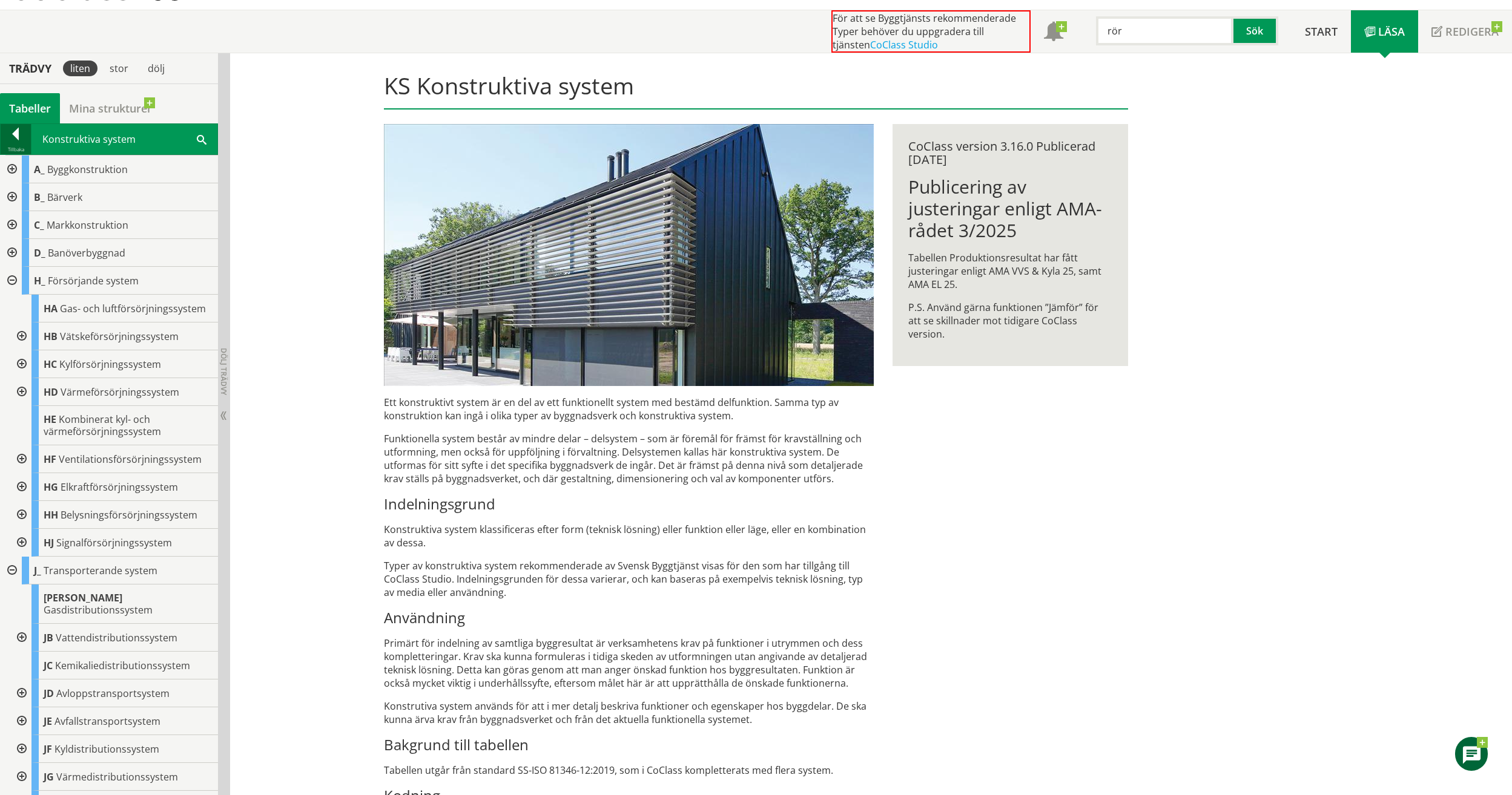
click at [16, 139] on div at bounding box center [15, 136] width 30 height 17
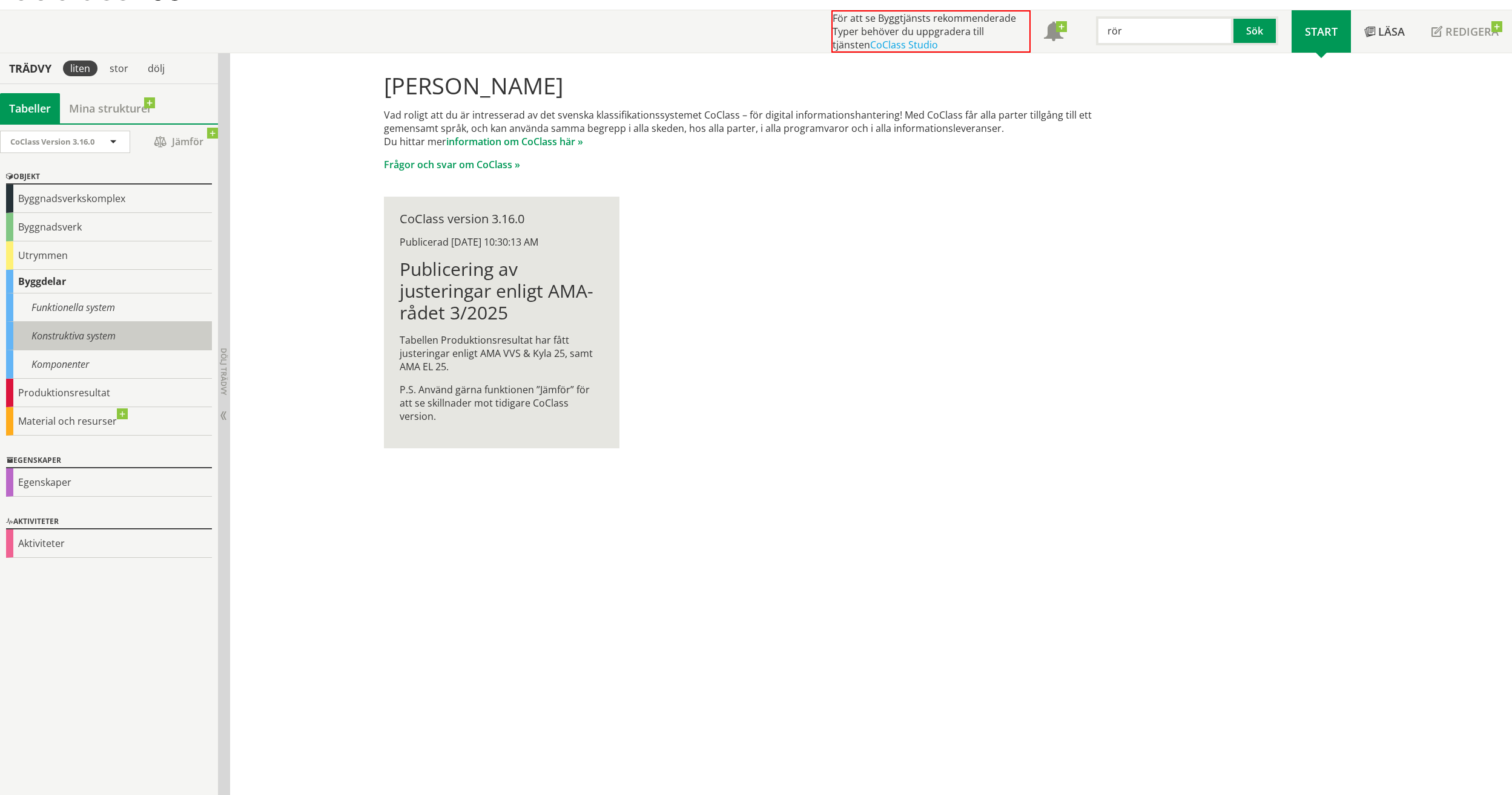
click at [80, 341] on div "Konstruktiva system" at bounding box center [109, 336] width 206 height 28
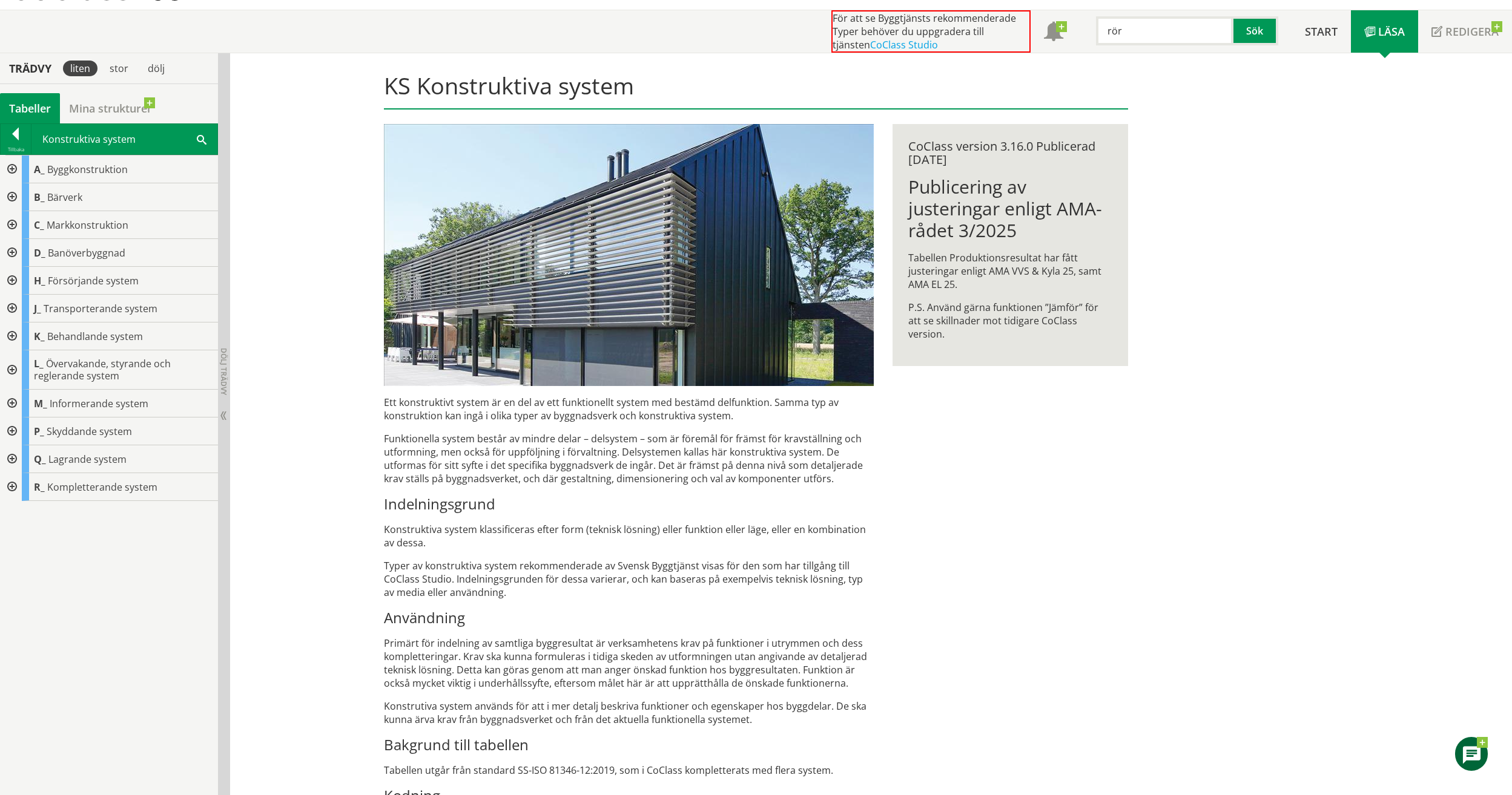
click at [17, 306] on div at bounding box center [11, 309] width 22 height 28
click at [12, 307] on div at bounding box center [11, 309] width 22 height 28
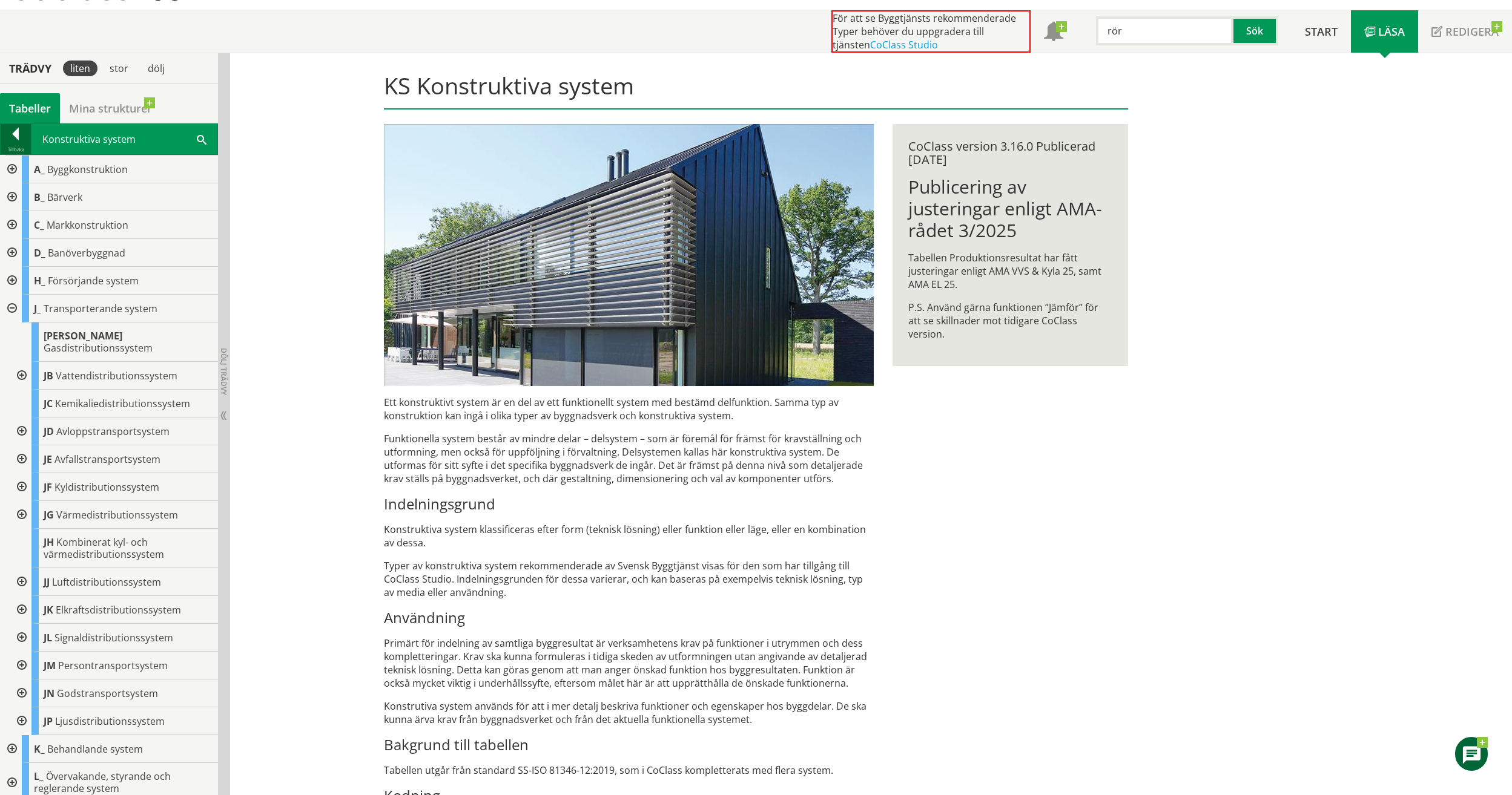
click at [18, 140] on div at bounding box center [15, 136] width 30 height 17
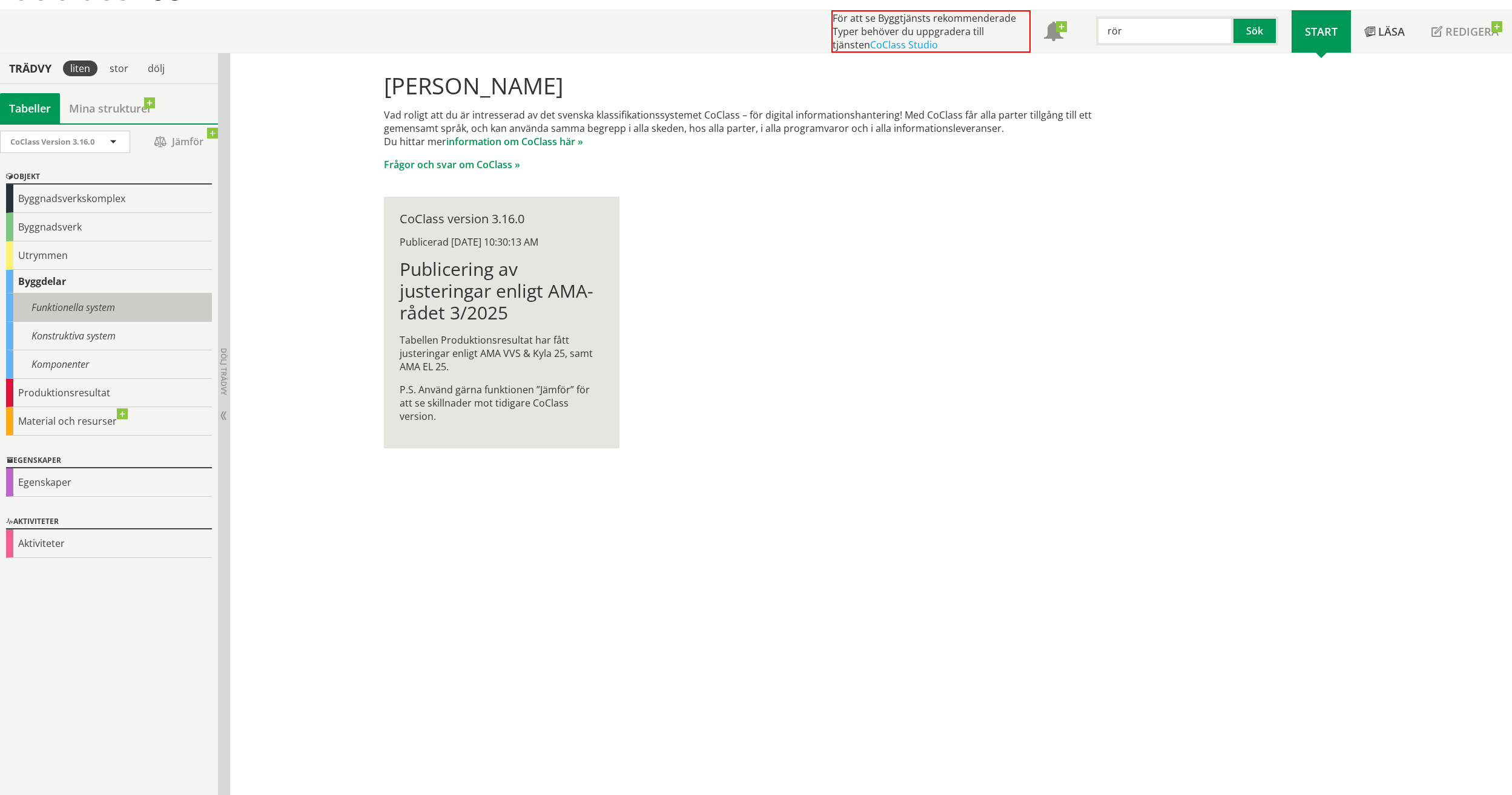
click at [76, 306] on div "Funktionella system" at bounding box center [109, 307] width 206 height 28
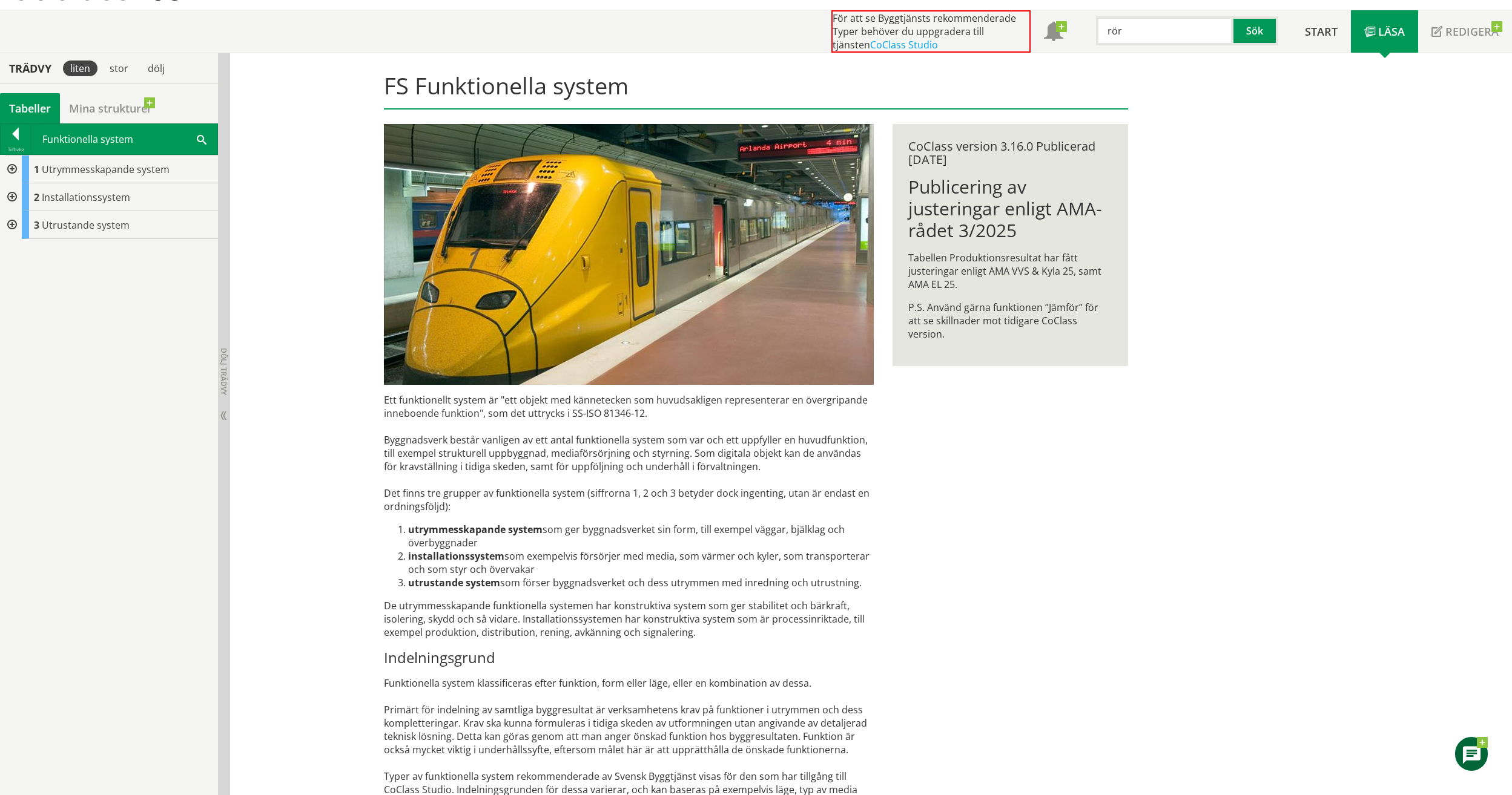
click at [10, 196] on div at bounding box center [11, 197] width 22 height 28
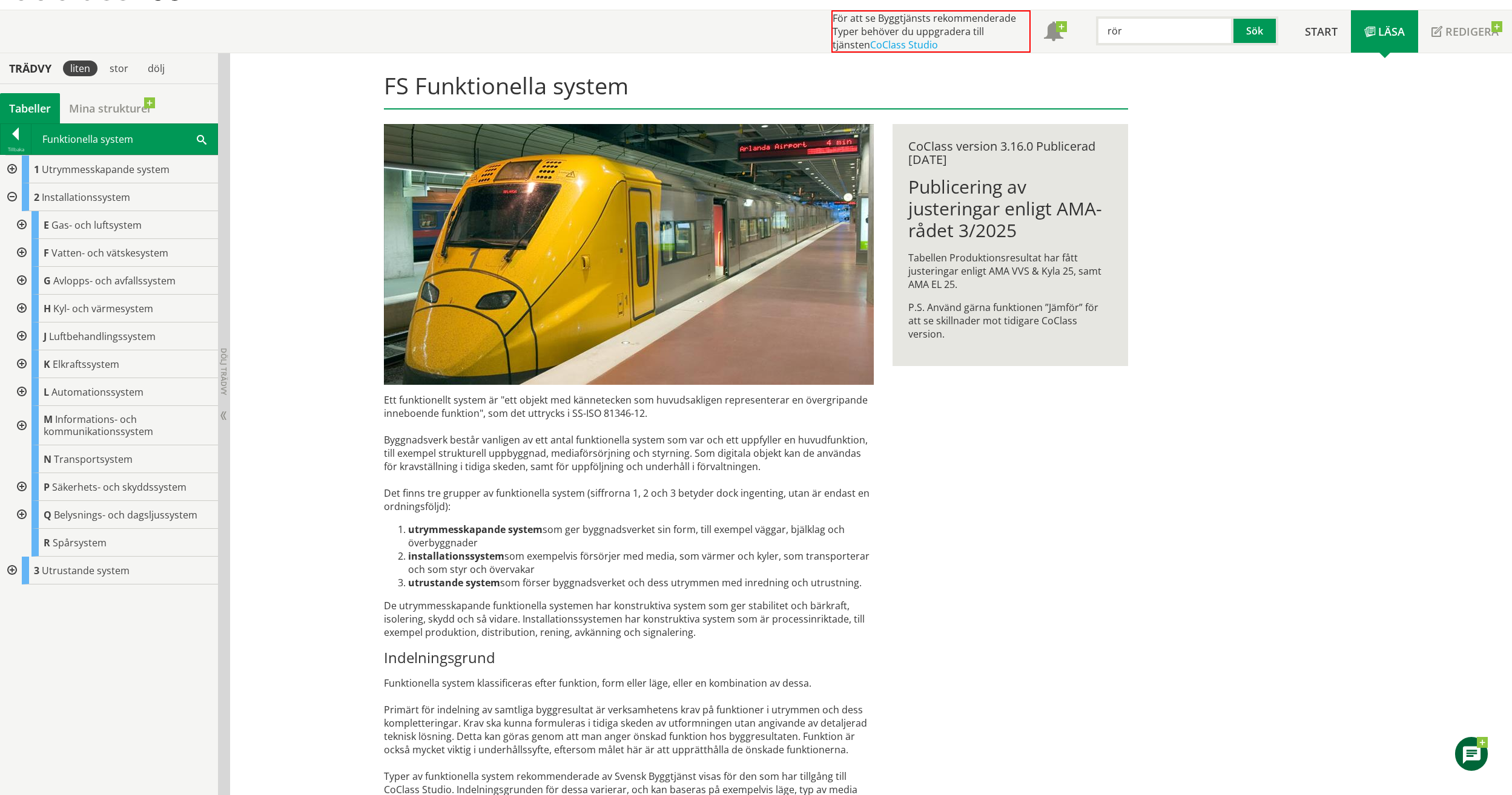
click at [66, 144] on div "Funktionella system Sök" at bounding box center [124, 139] width 186 height 30
click at [25, 133] on div at bounding box center [15, 136] width 30 height 17
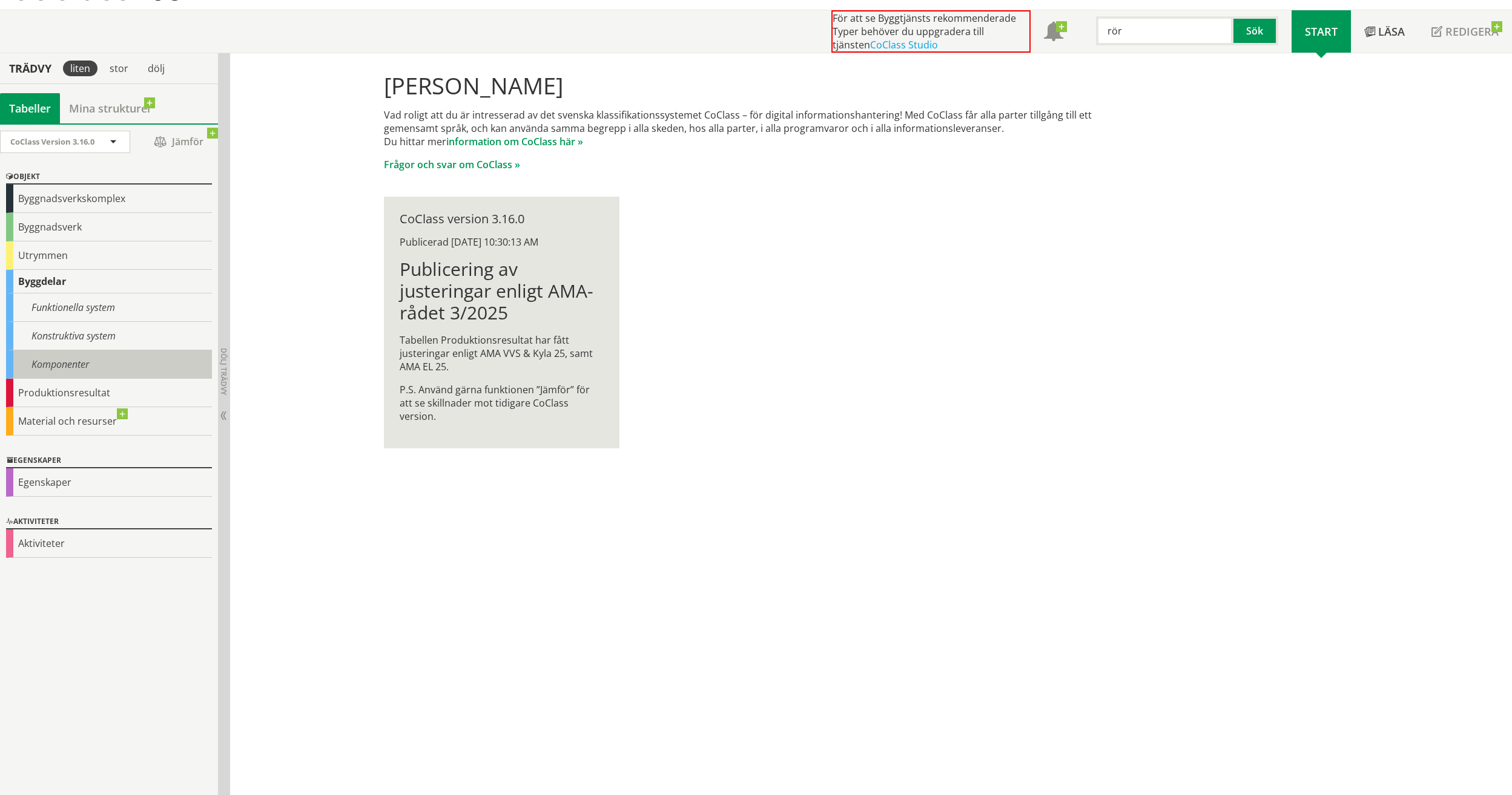
click at [36, 369] on div "Komponenter" at bounding box center [109, 364] width 206 height 28
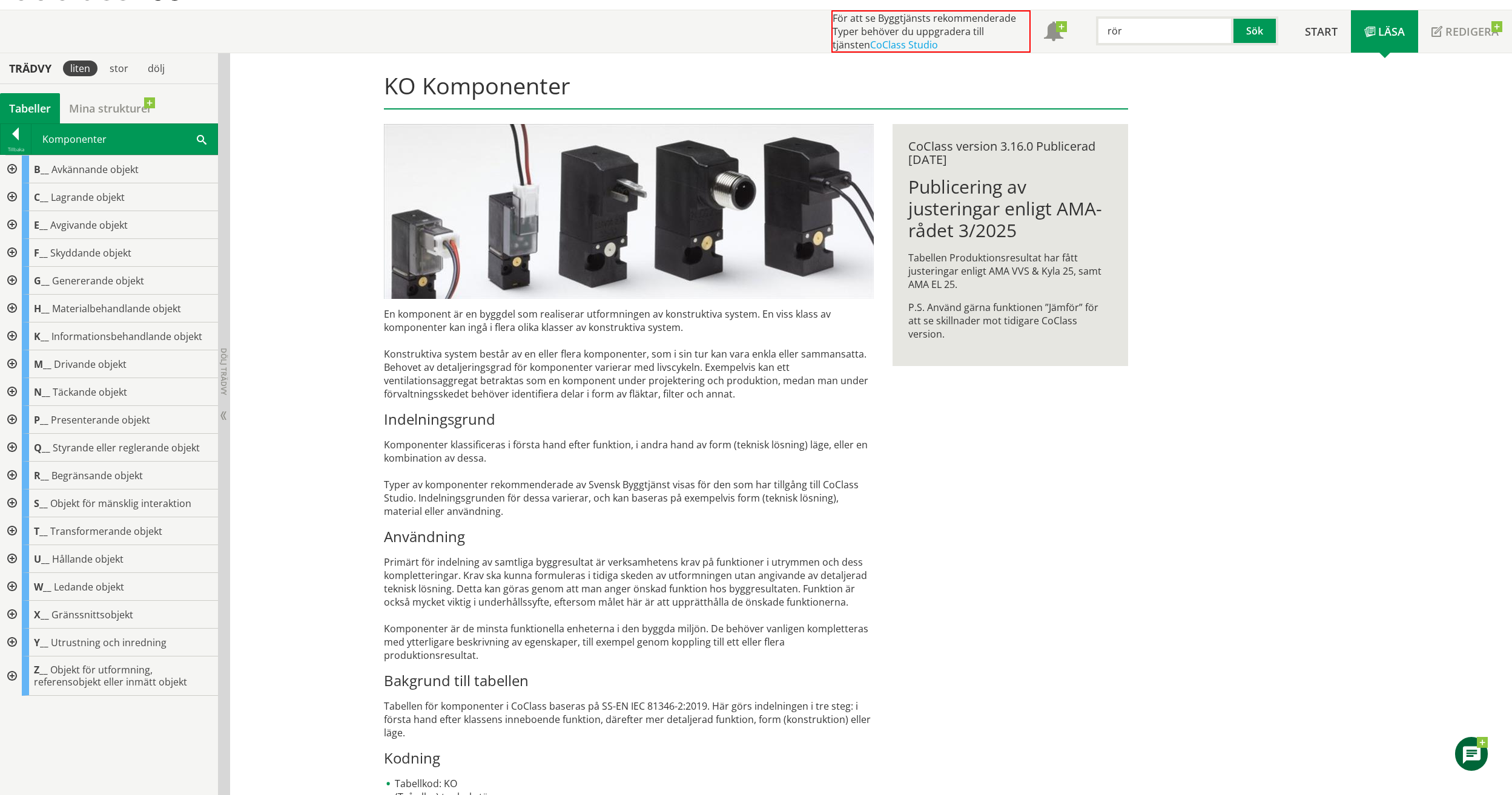
click at [12, 584] on div at bounding box center [11, 587] width 22 height 28
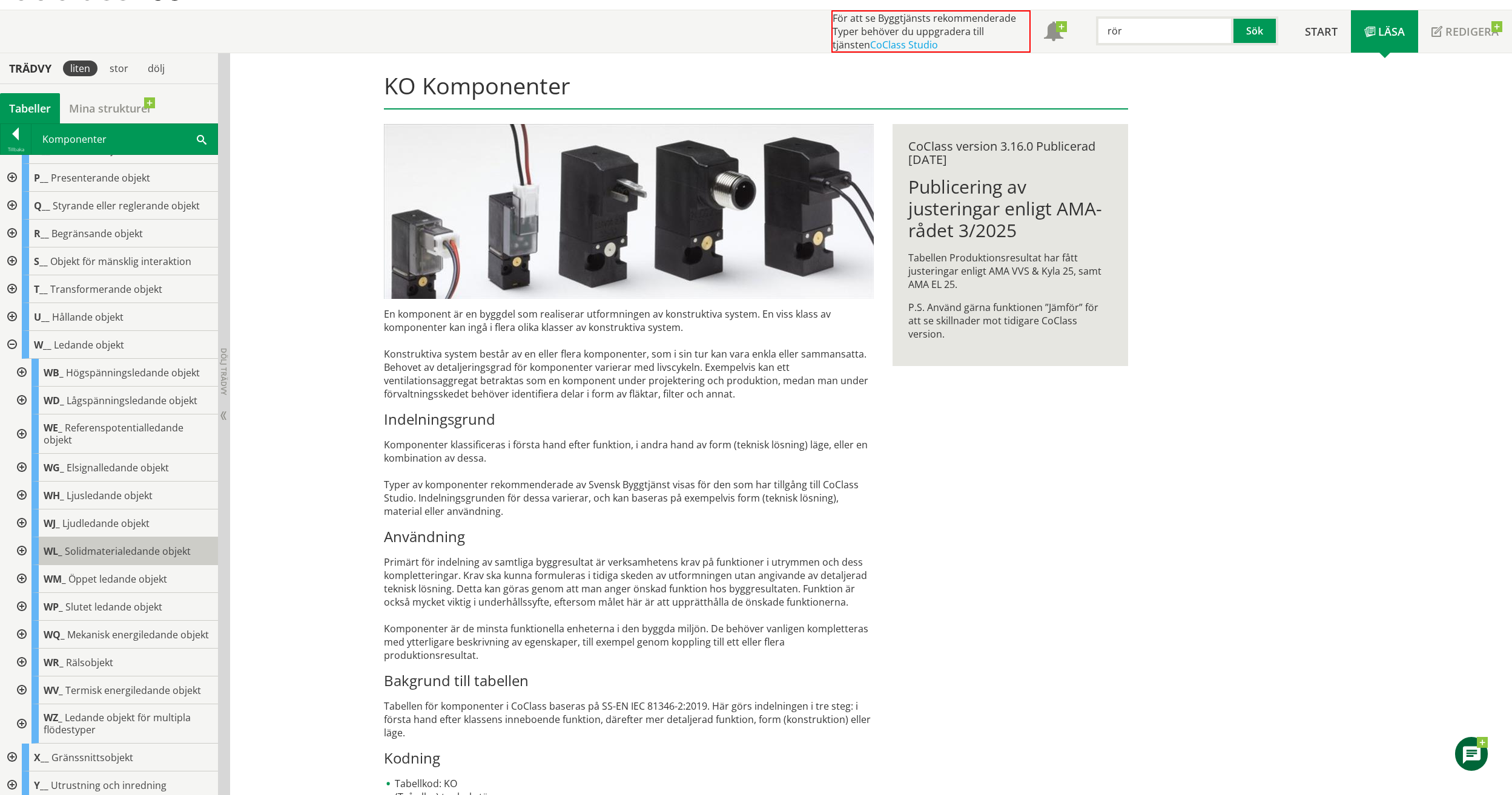
scroll to position [297, 0]
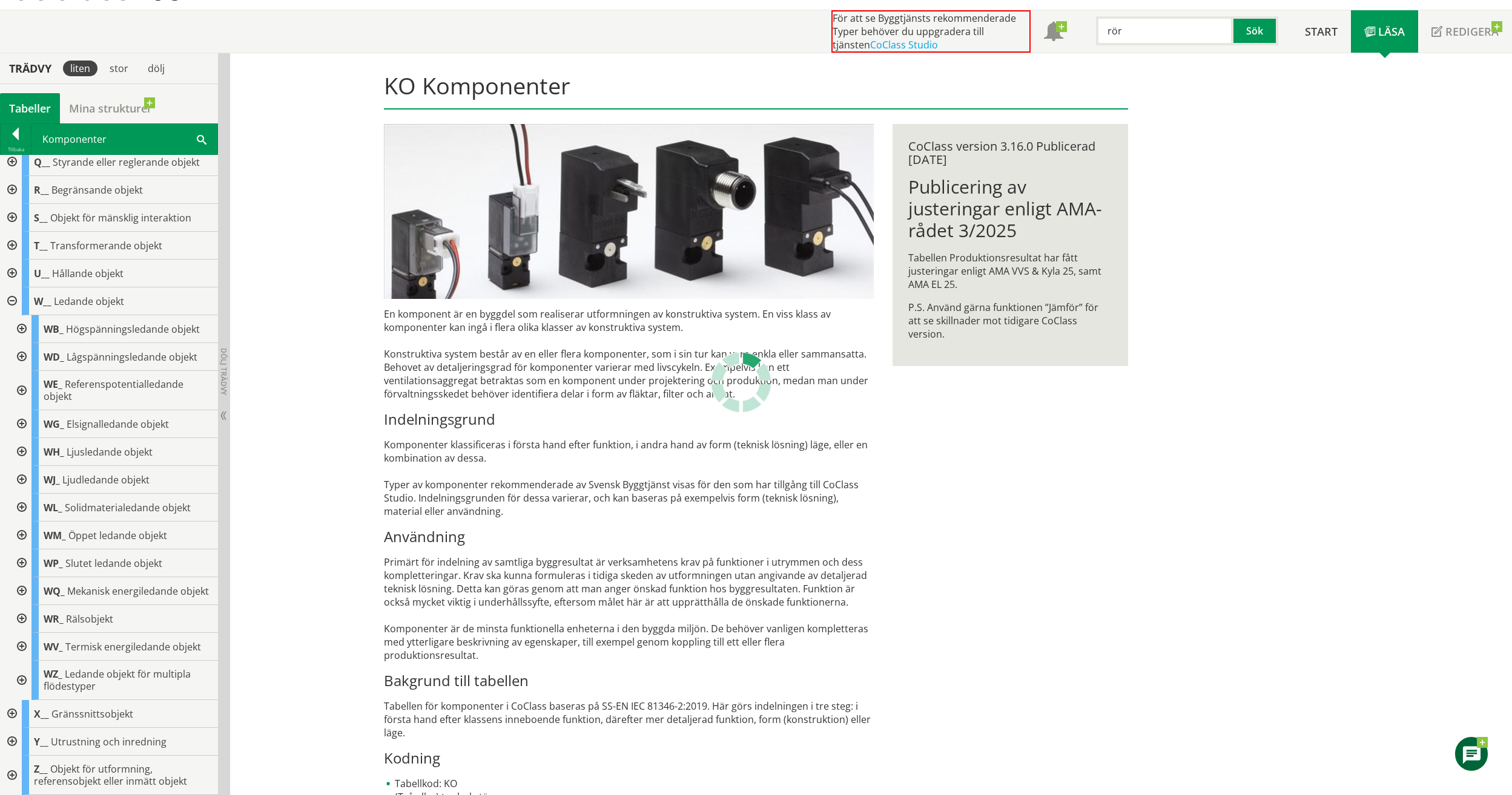
click at [23, 551] on div at bounding box center [20, 563] width 22 height 28
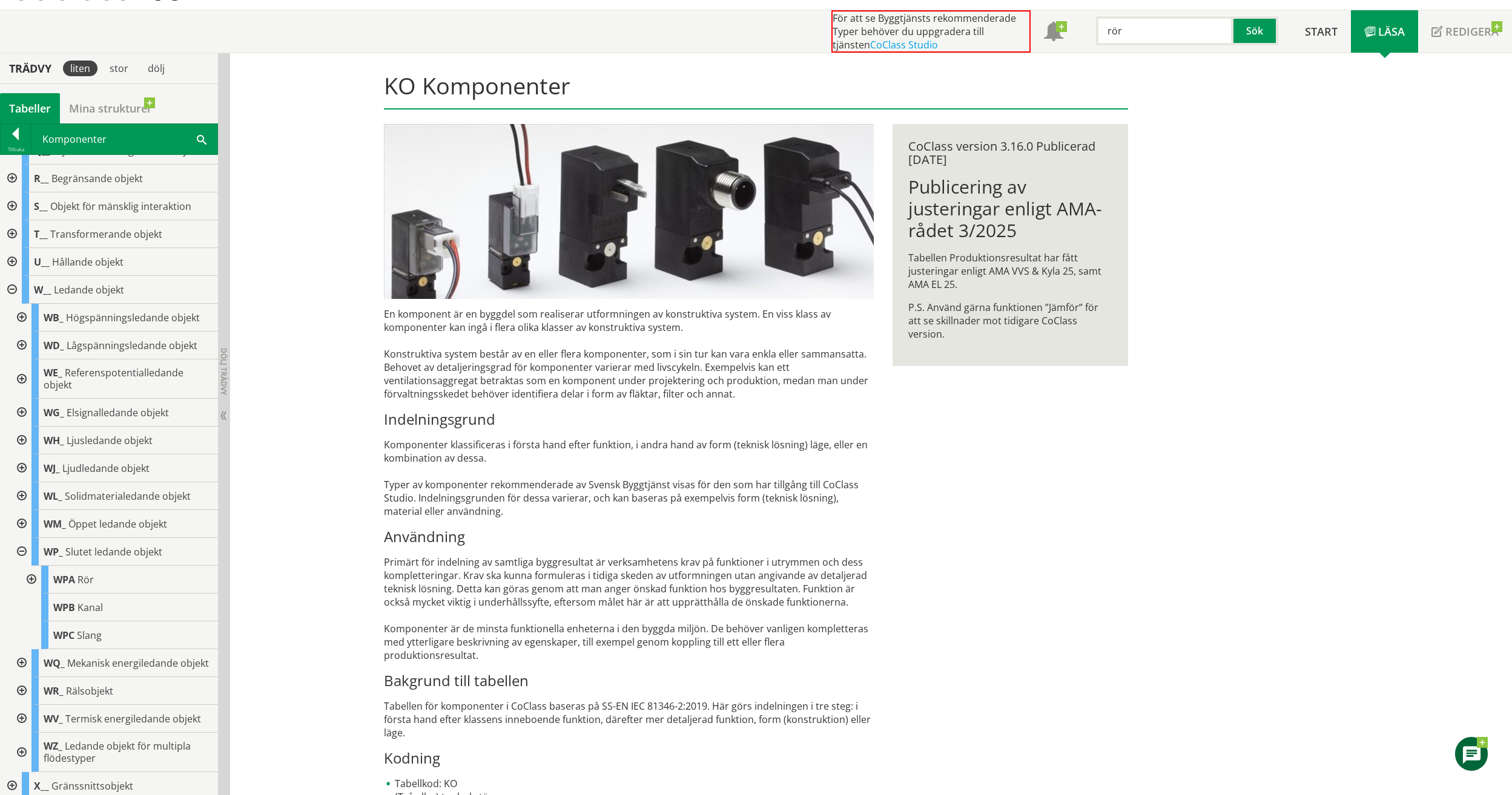
click at [27, 576] on div at bounding box center [31, 580] width 22 height 28
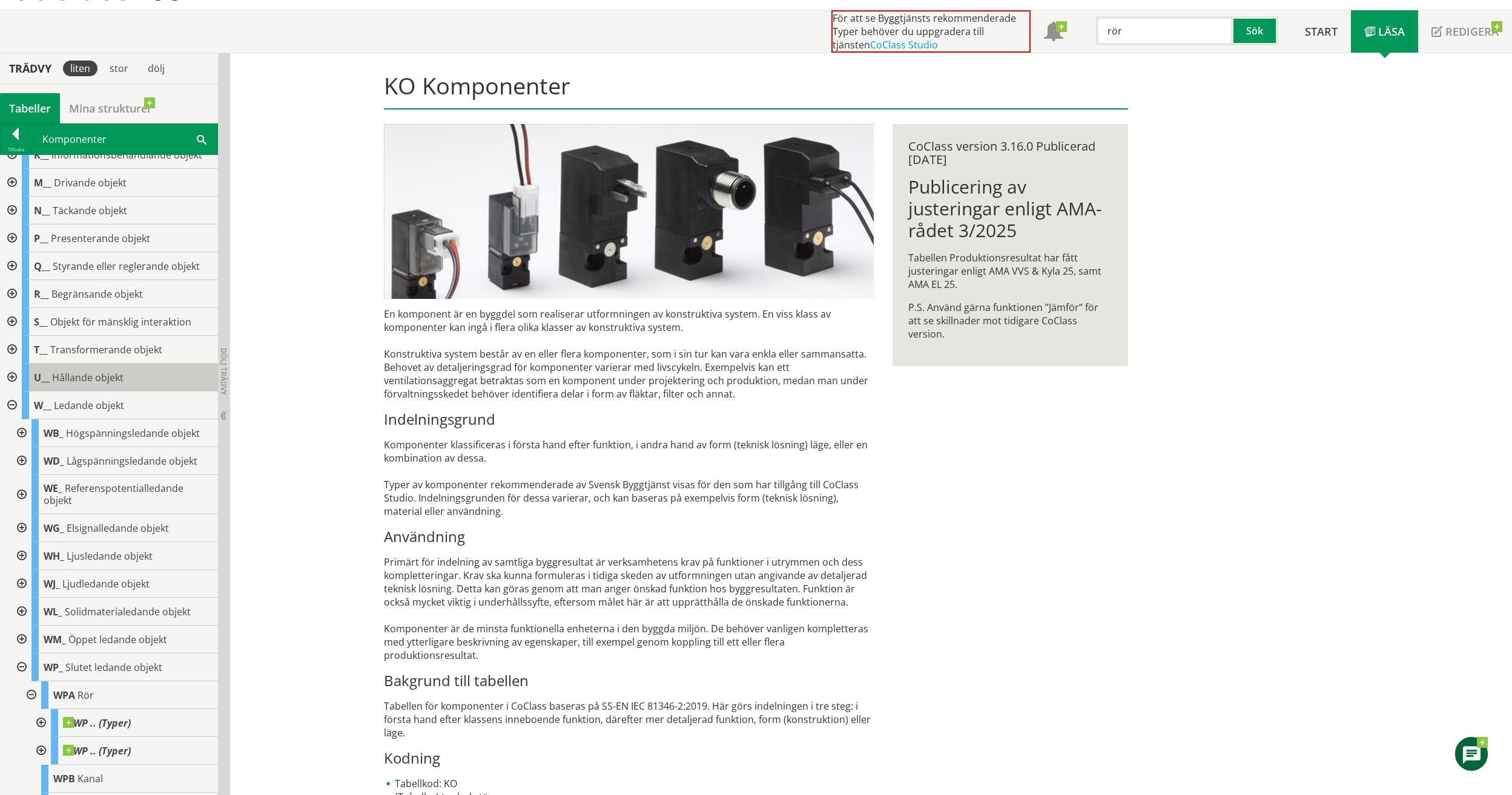
scroll to position [176, 0]
click at [12, 381] on div at bounding box center [11, 383] width 22 height 28
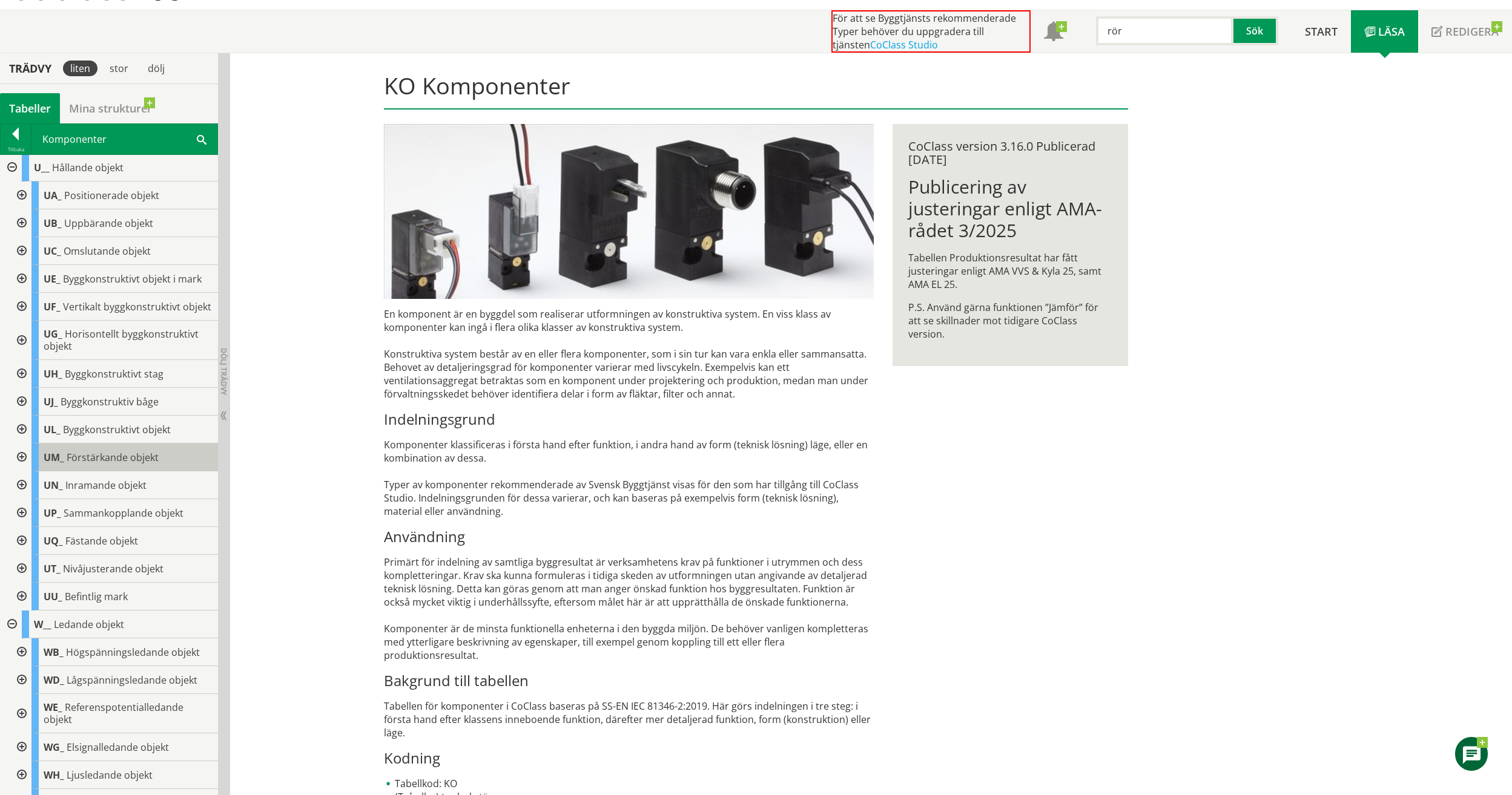
scroll to position [297, 0]
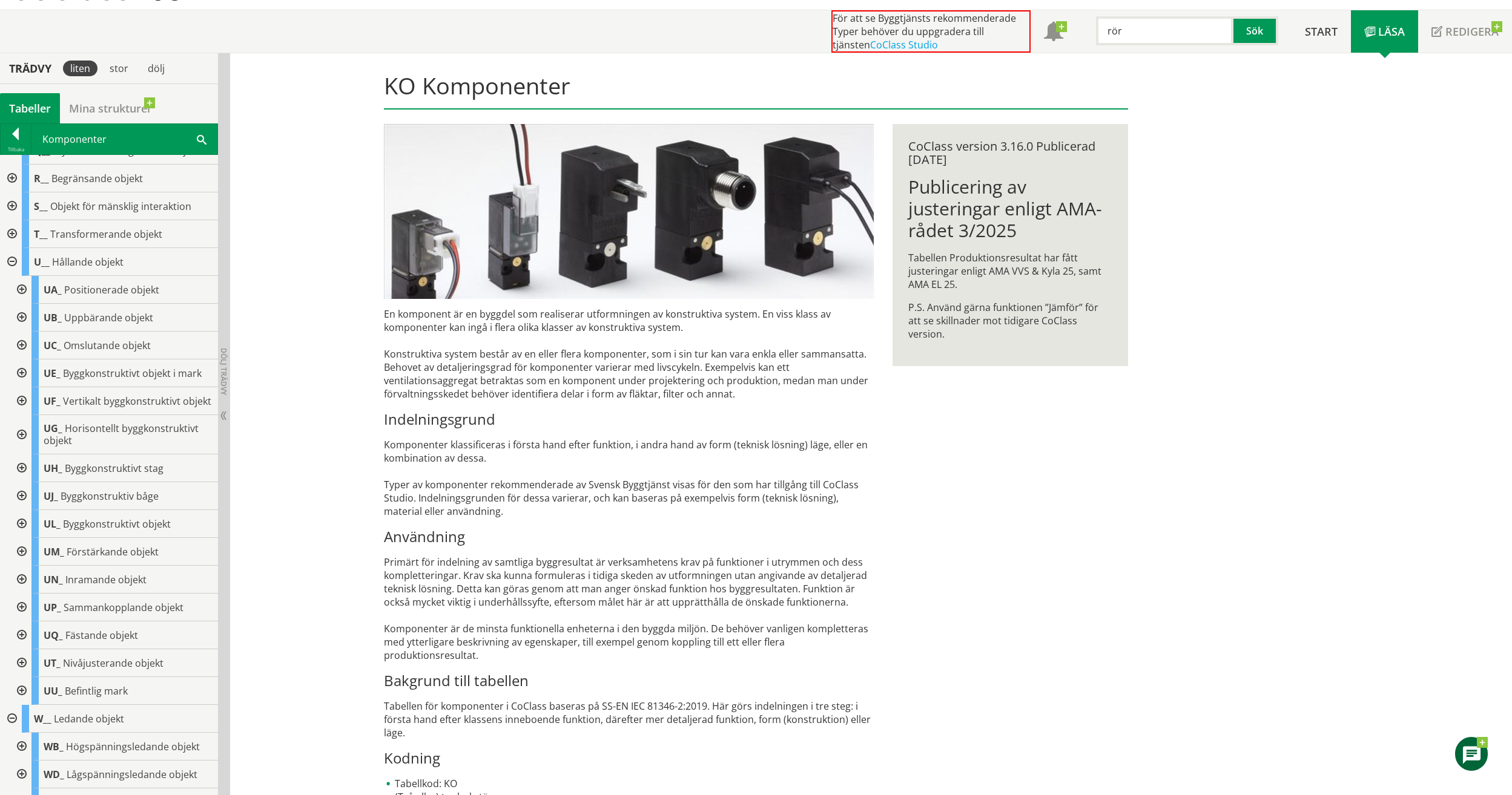
click at [22, 407] on div at bounding box center [20, 401] width 22 height 28
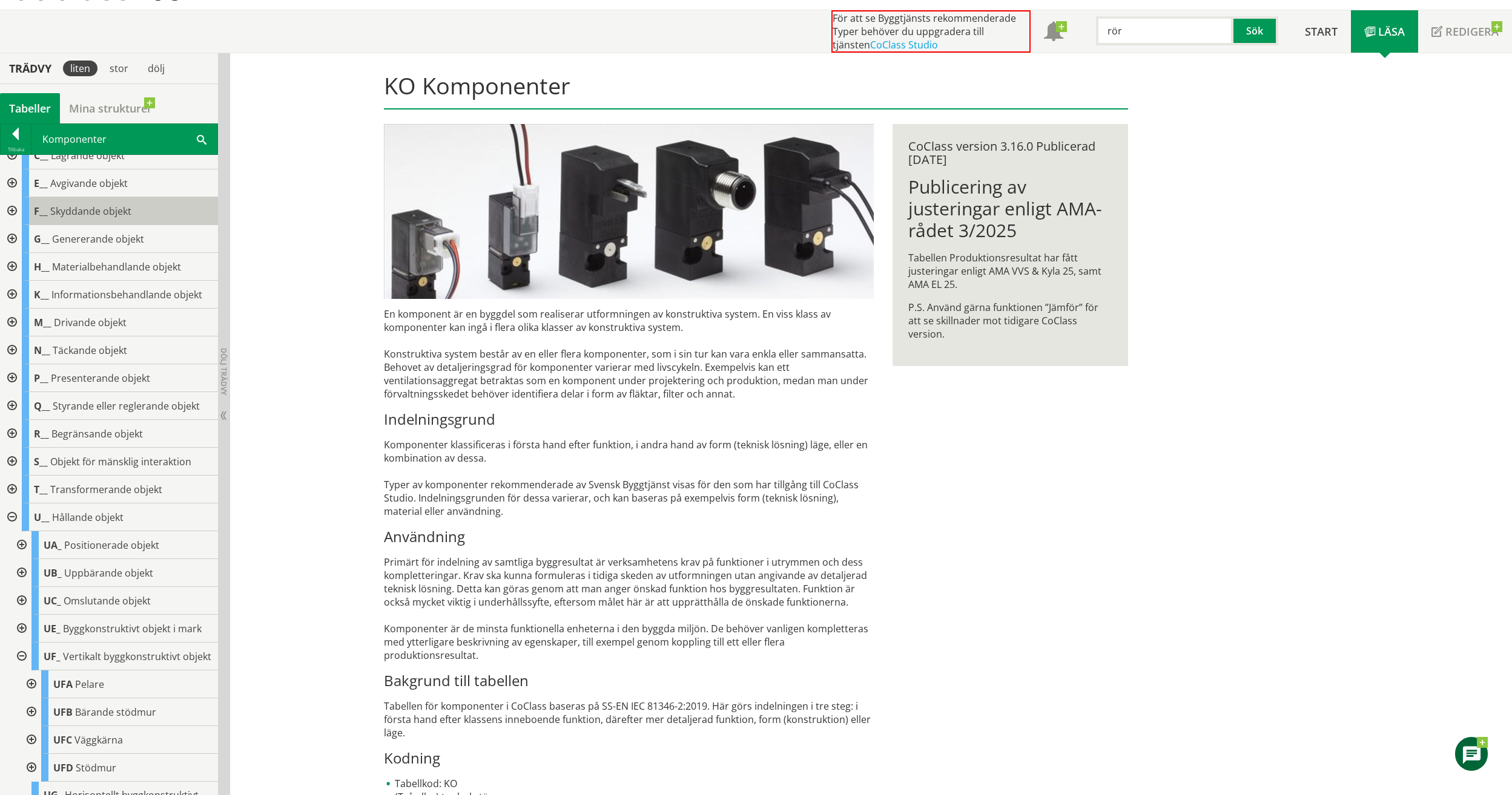
scroll to position [0, 0]
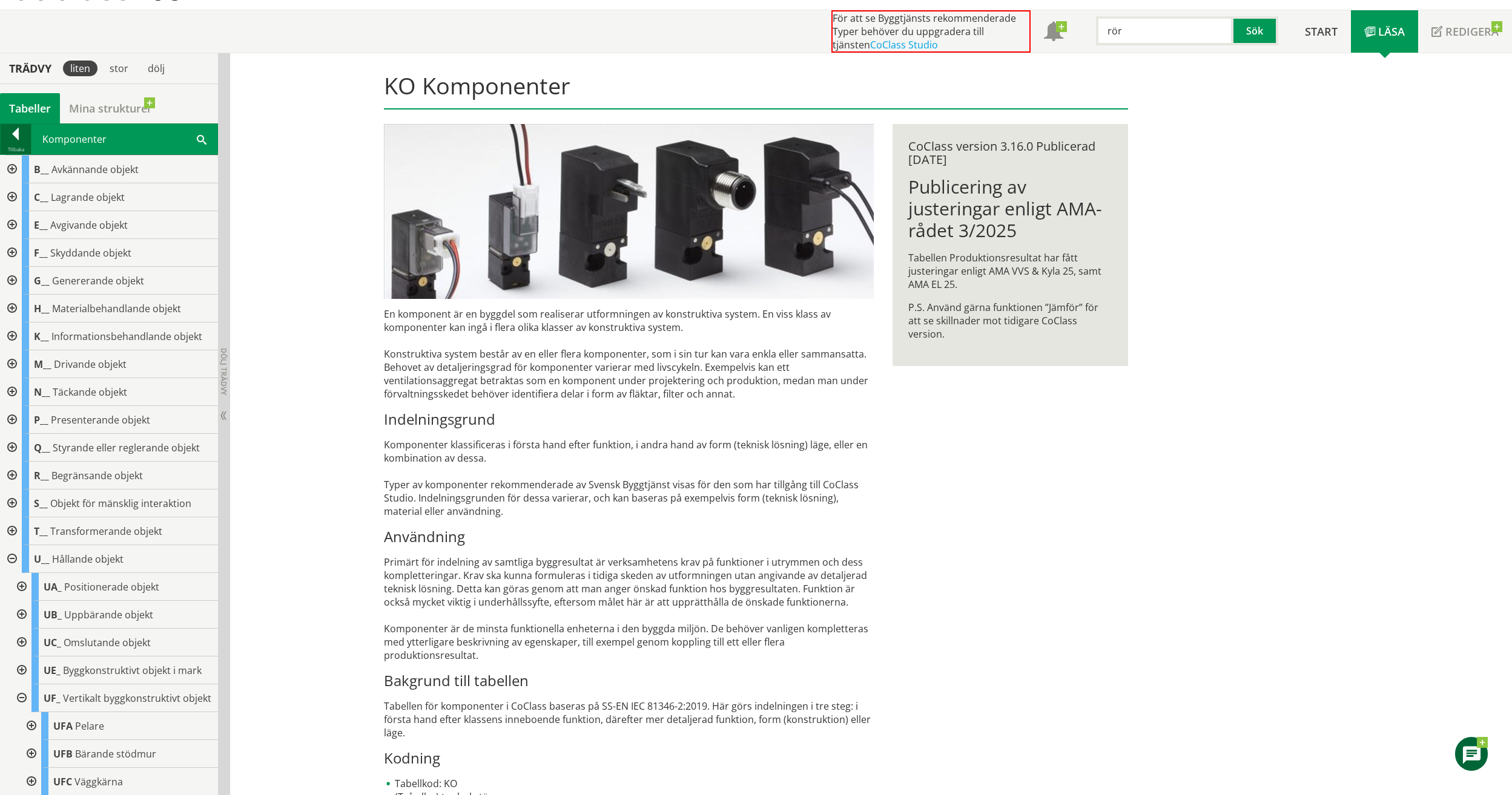
click at [13, 137] on div at bounding box center [15, 136] width 30 height 17
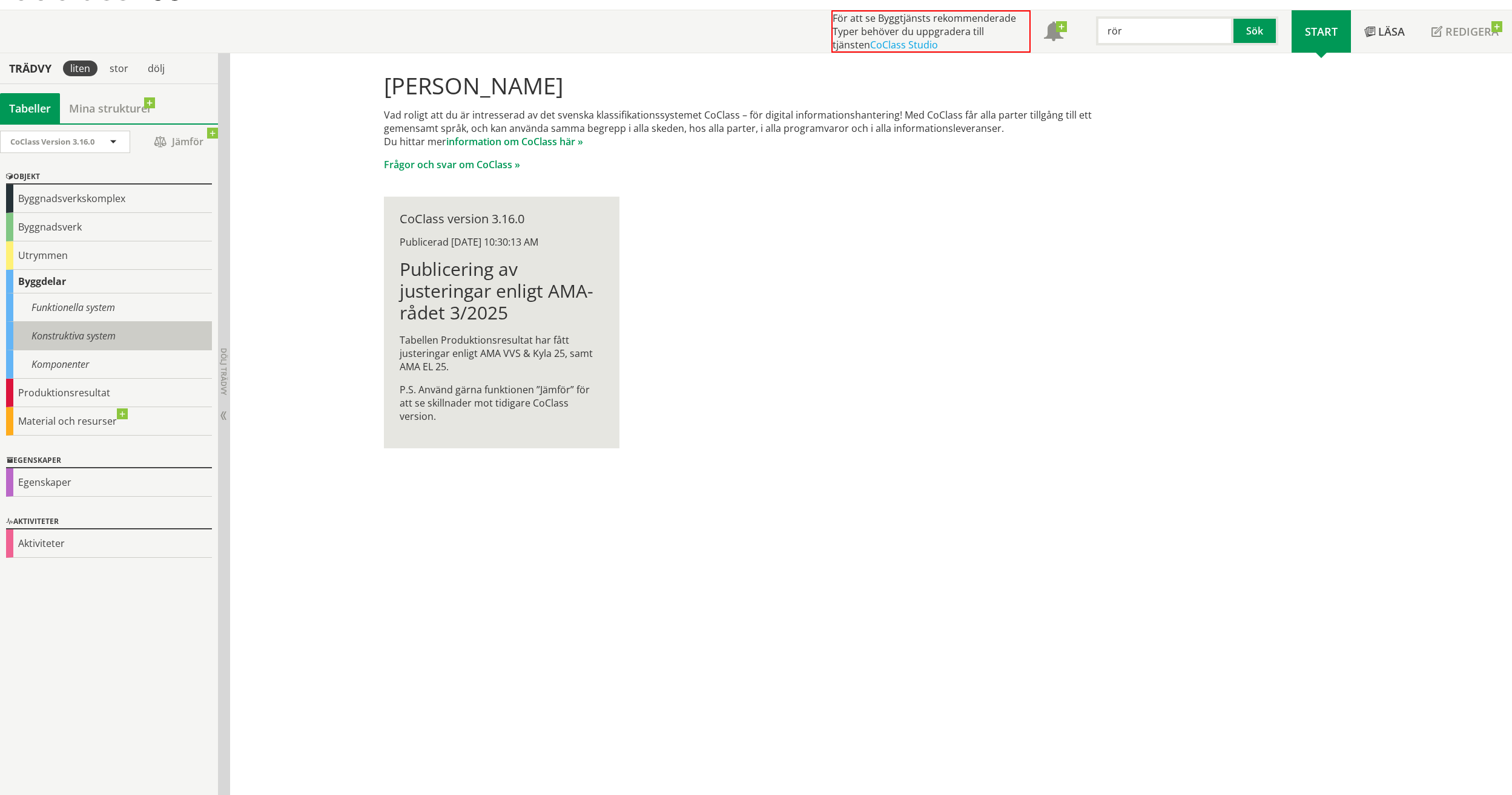
click at [62, 338] on div "Konstruktiva system" at bounding box center [109, 336] width 206 height 28
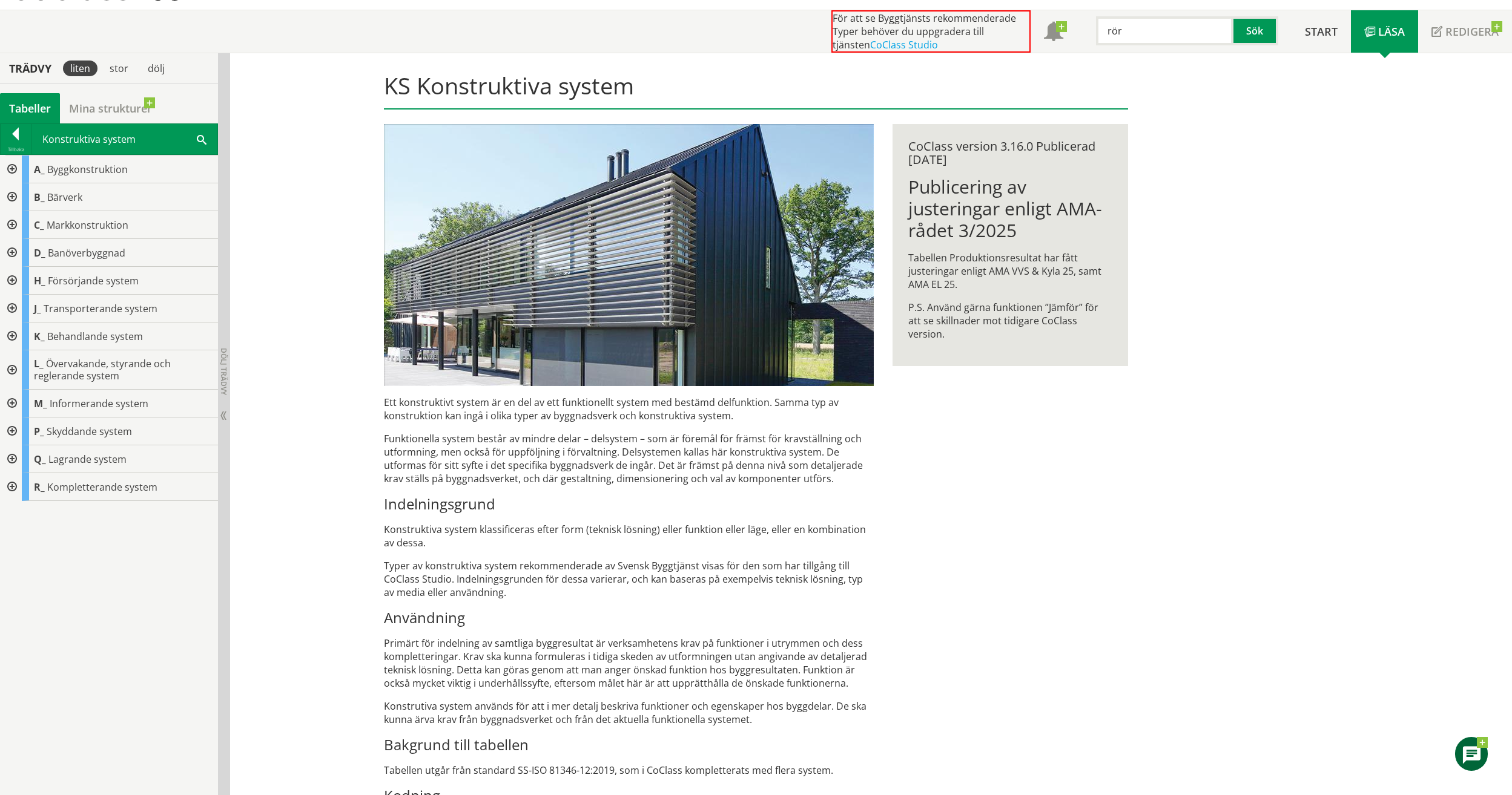
click at [9, 306] on div at bounding box center [11, 309] width 22 height 28
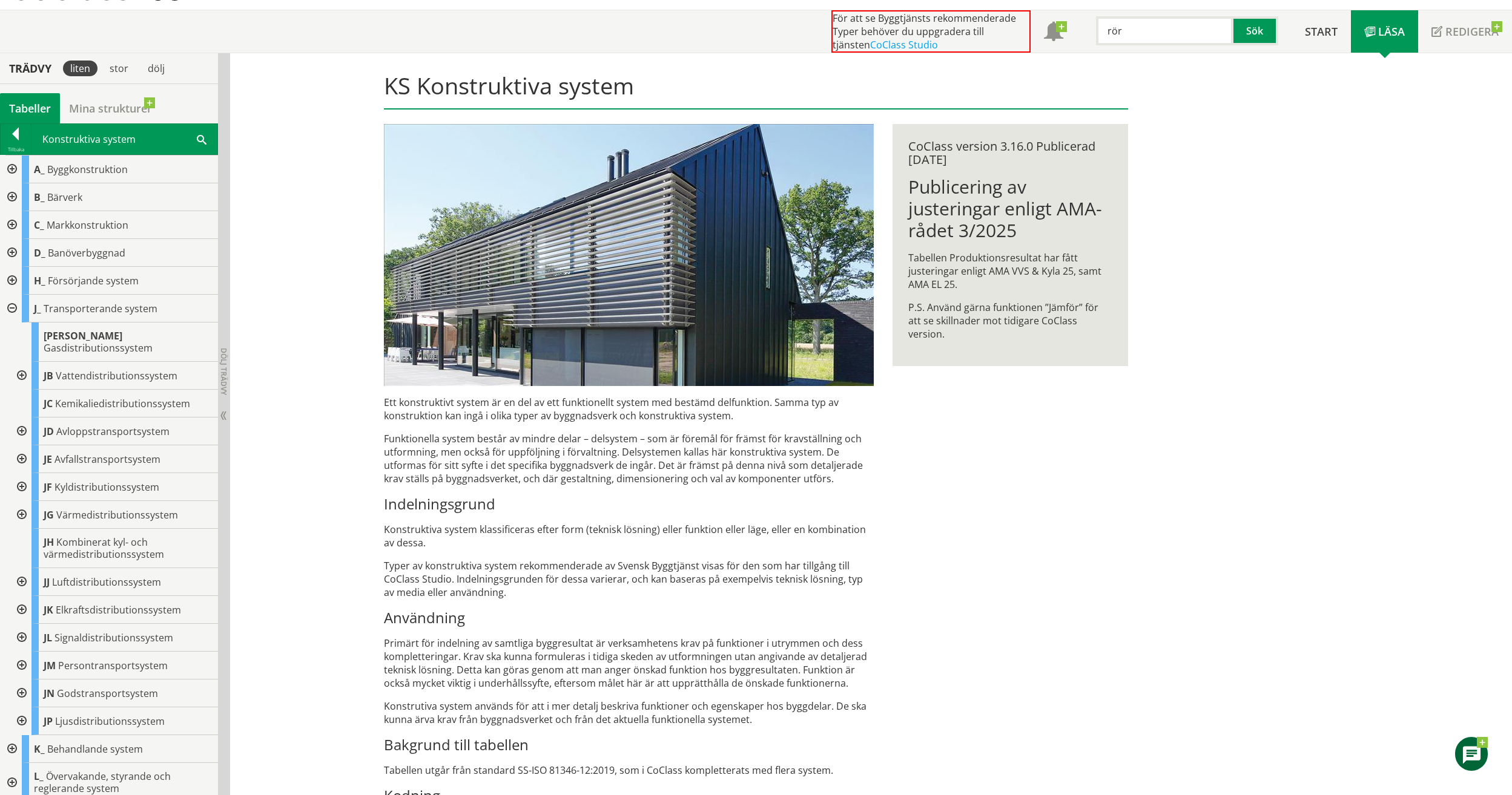
click at [12, 283] on div at bounding box center [11, 281] width 22 height 28
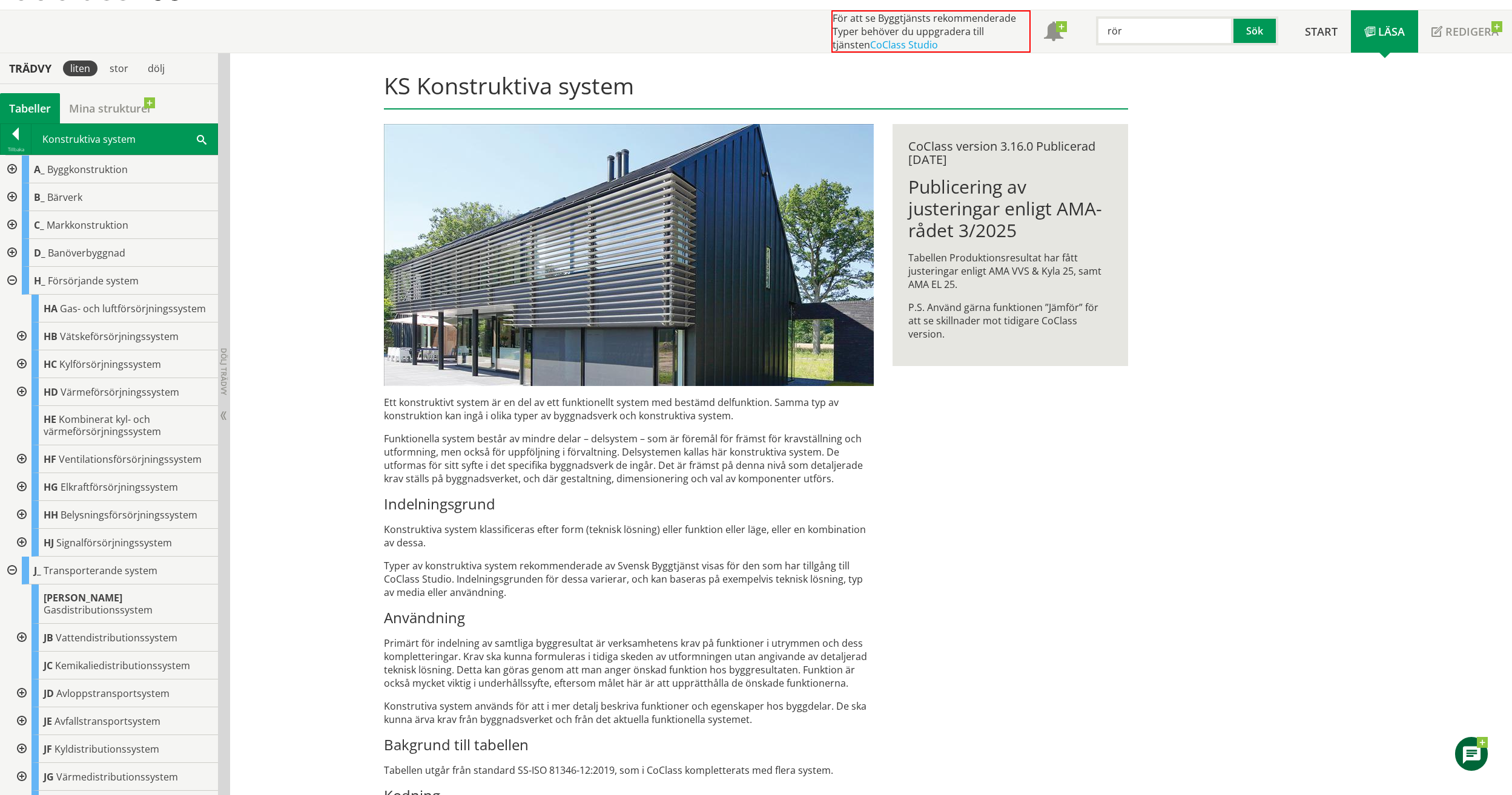
click at [4, 284] on div at bounding box center [11, 281] width 22 height 28
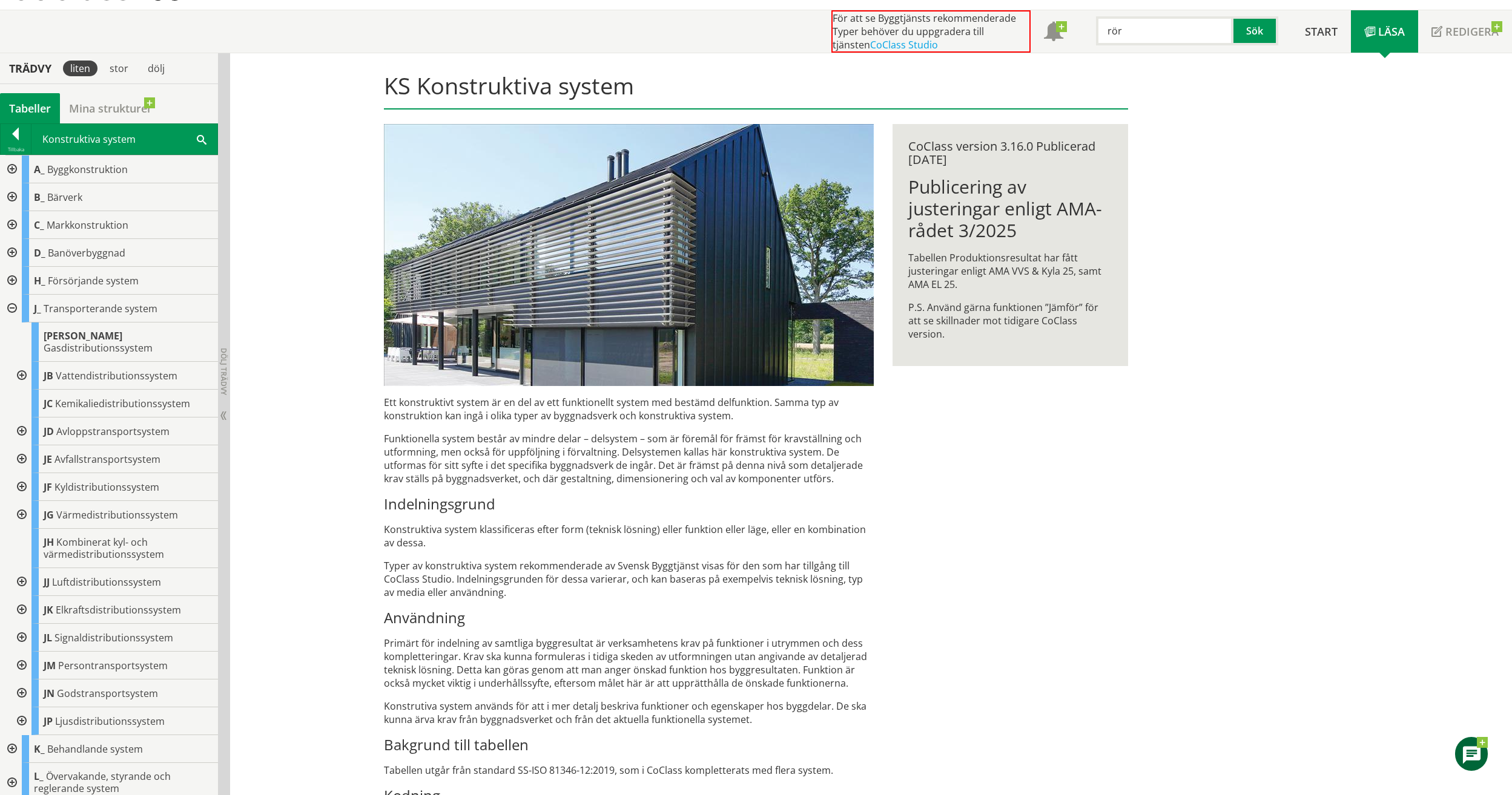
click at [12, 311] on div at bounding box center [11, 309] width 22 height 28
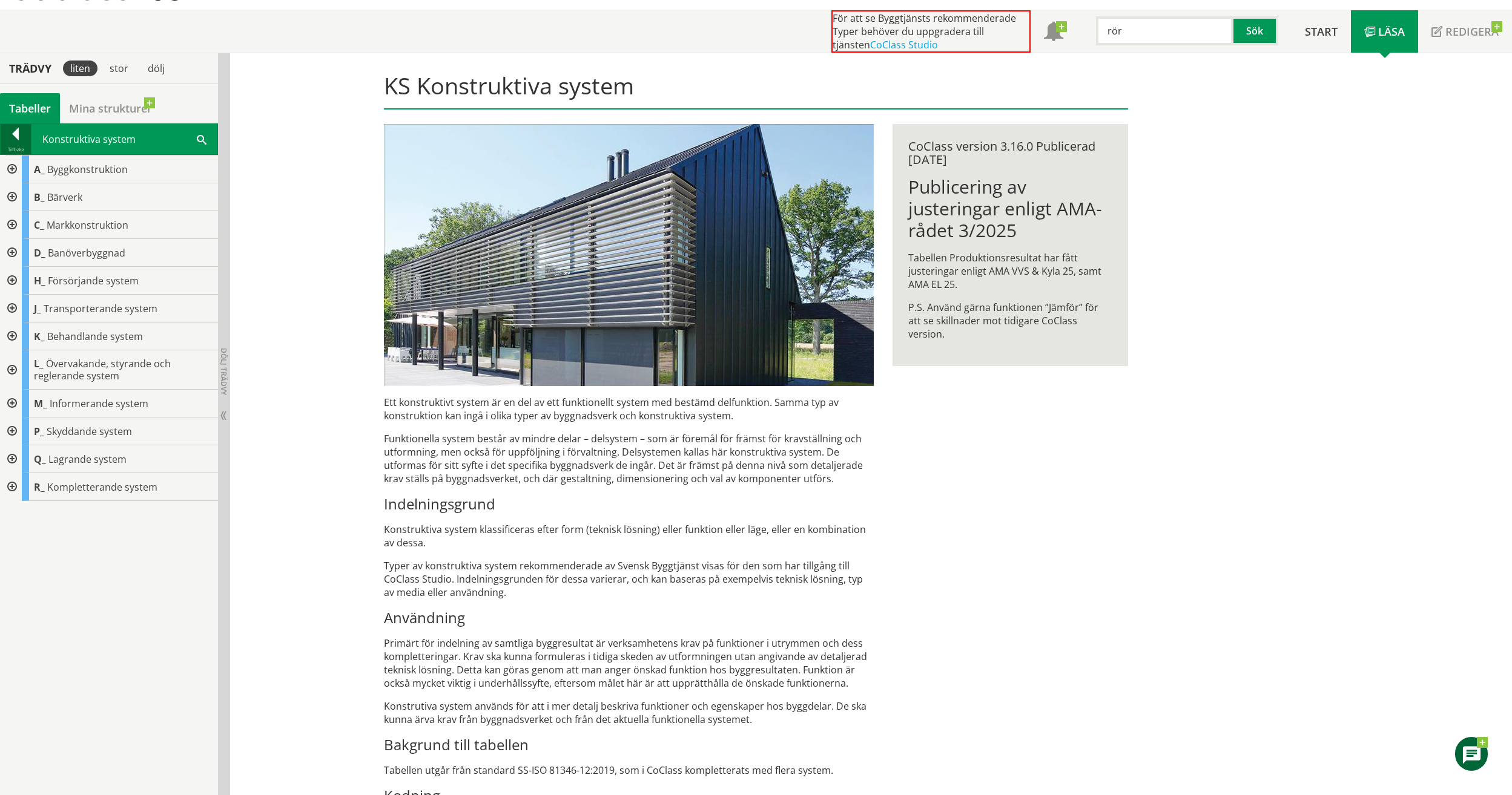
click at [18, 137] on div at bounding box center [15, 136] width 30 height 17
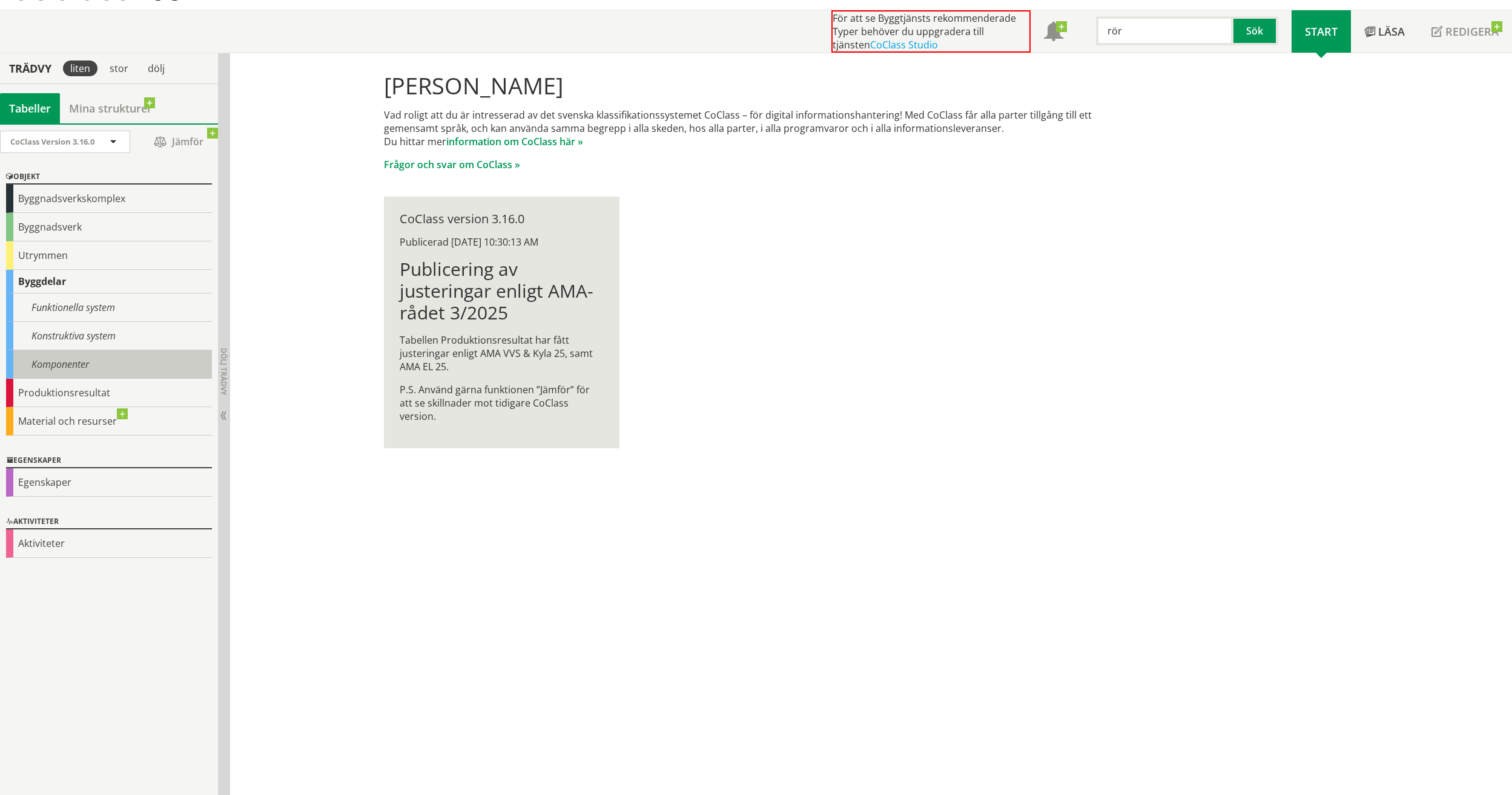
click at [62, 361] on div "Komponenter" at bounding box center [109, 364] width 206 height 28
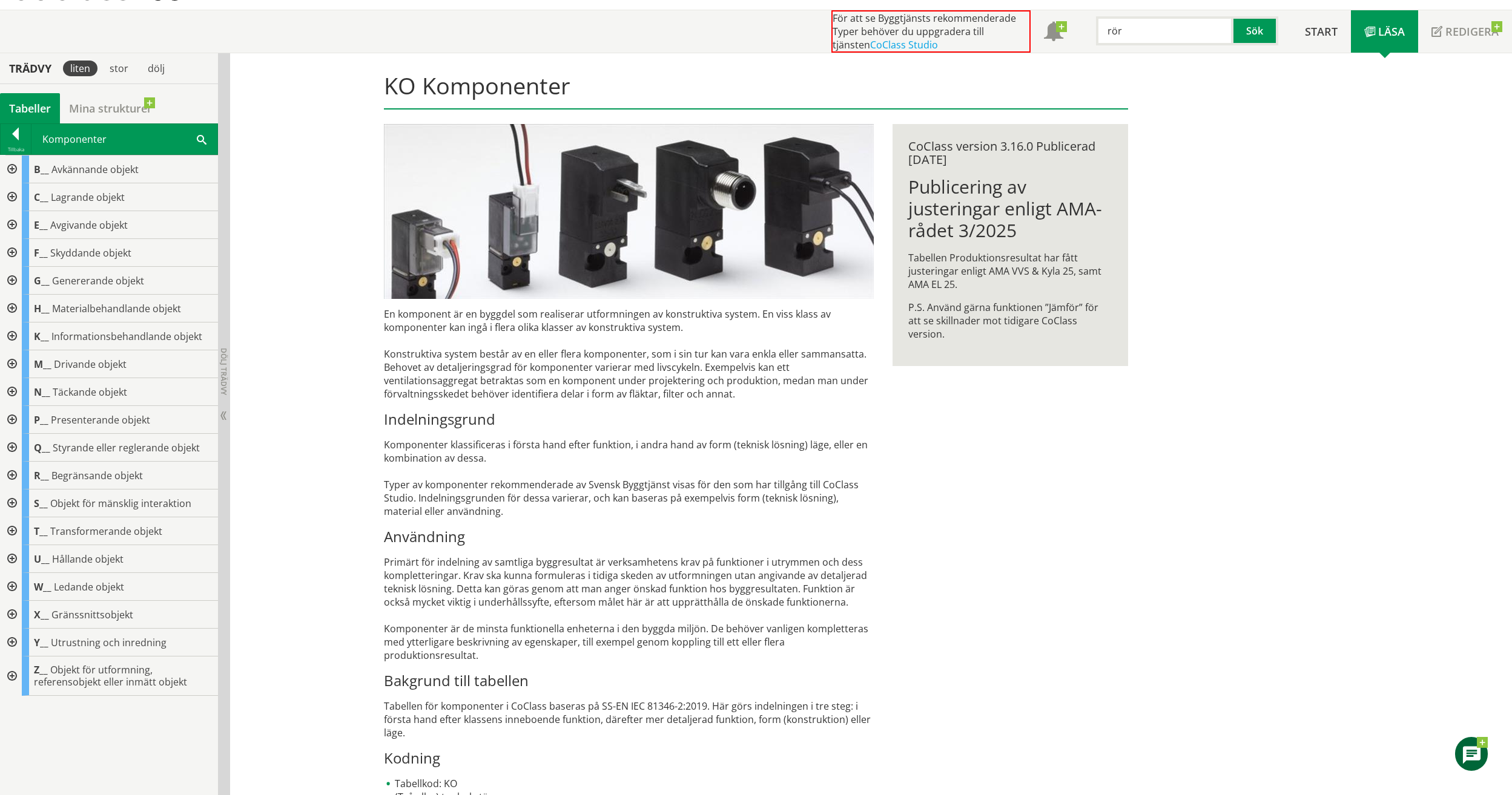
click at [11, 585] on div at bounding box center [11, 587] width 22 height 28
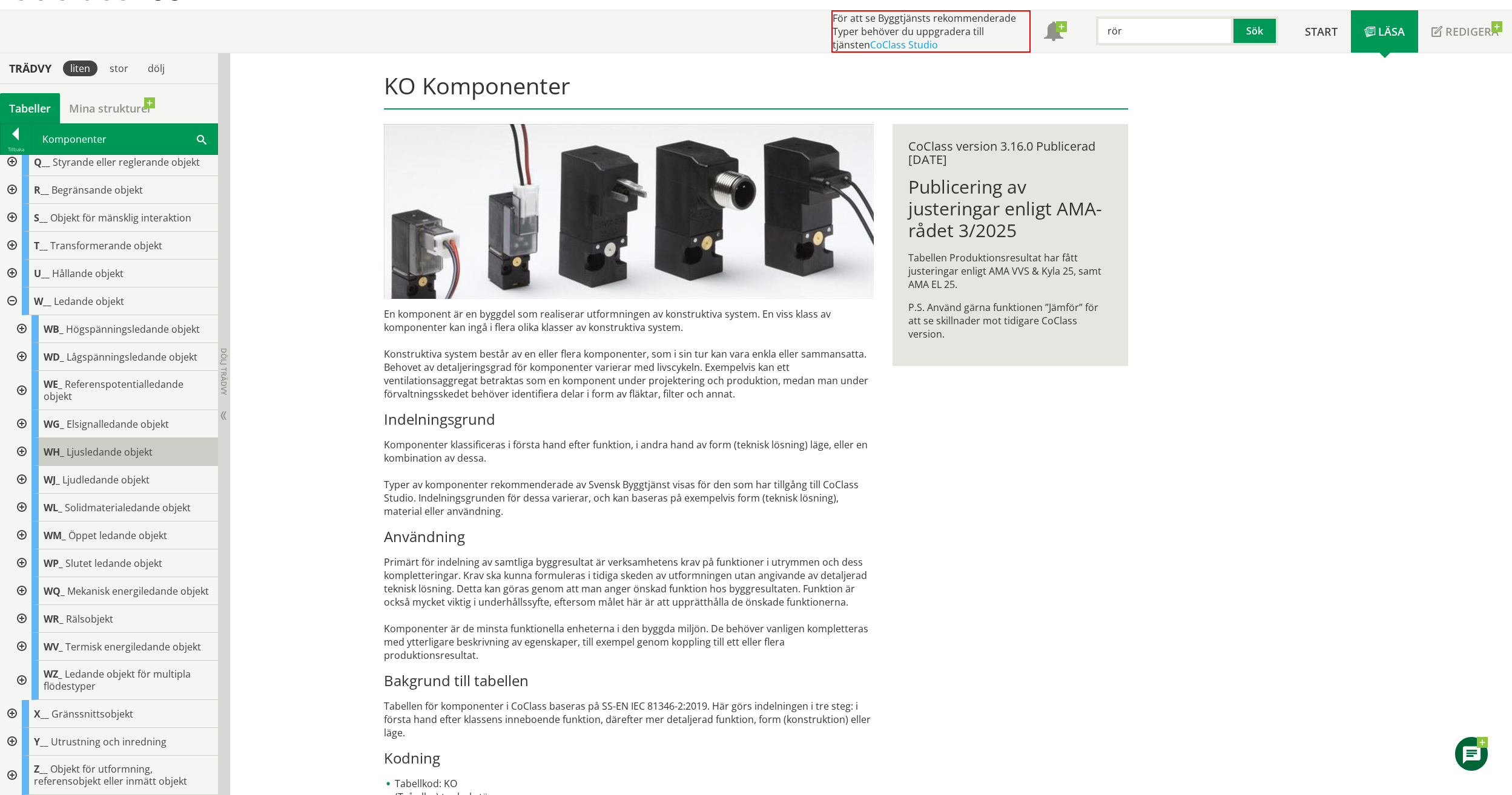
scroll to position [297, 0]
click at [26, 549] on div at bounding box center [20, 563] width 22 height 28
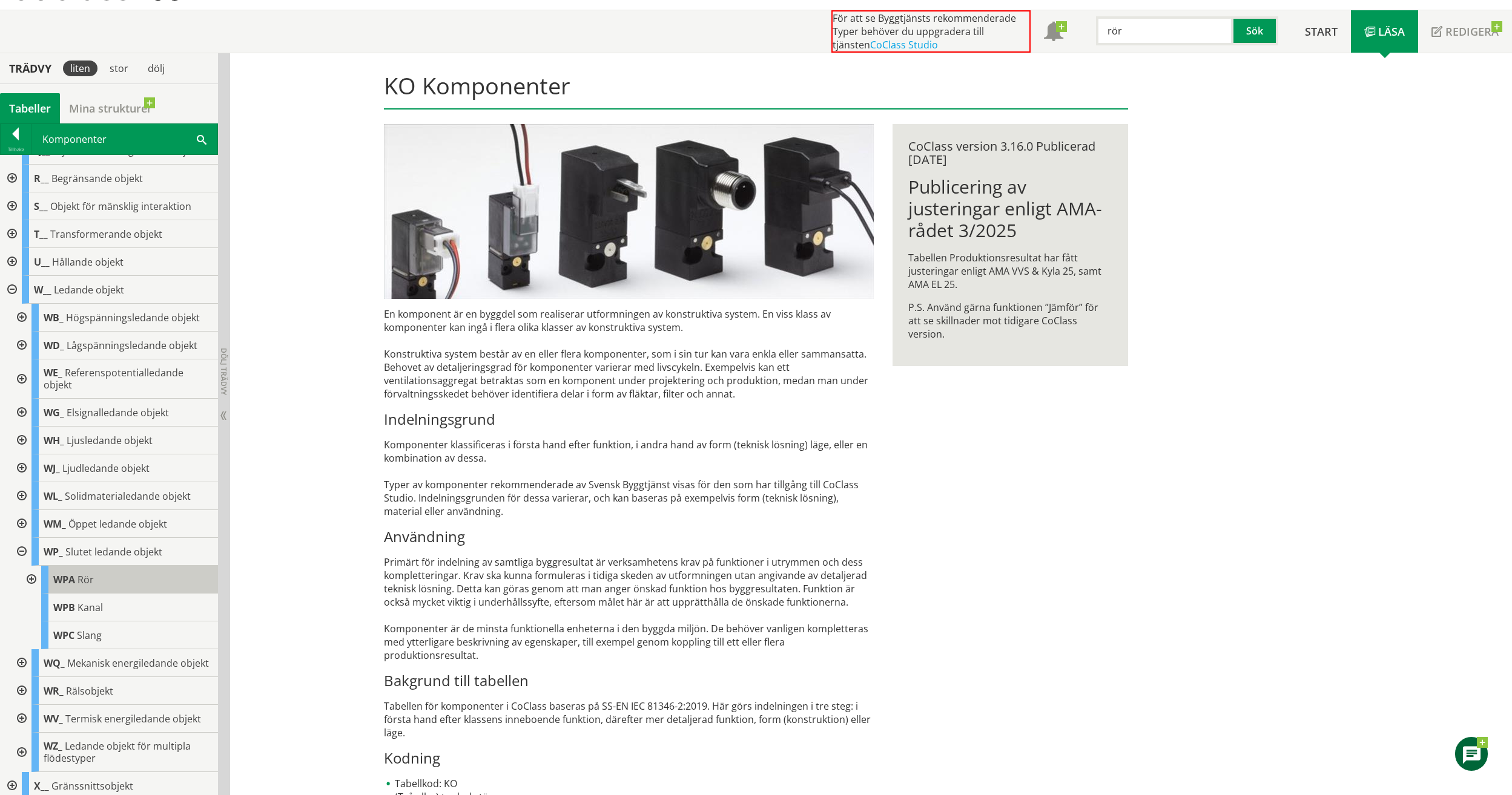
click at [115, 573] on div "WPA Rör" at bounding box center [129, 580] width 177 height 28
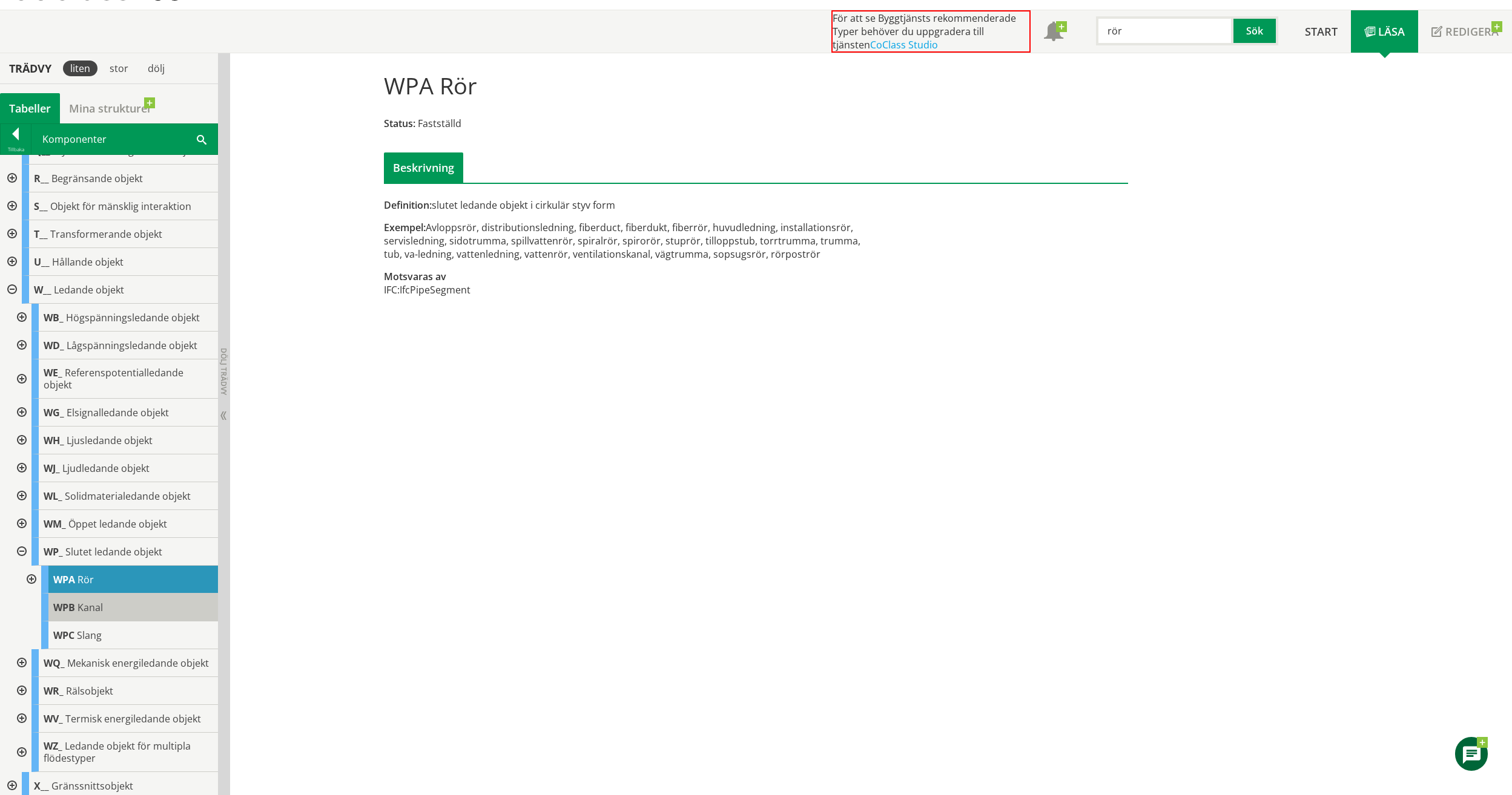
click at [104, 605] on div "WPB Kanal" at bounding box center [129, 608] width 177 height 28
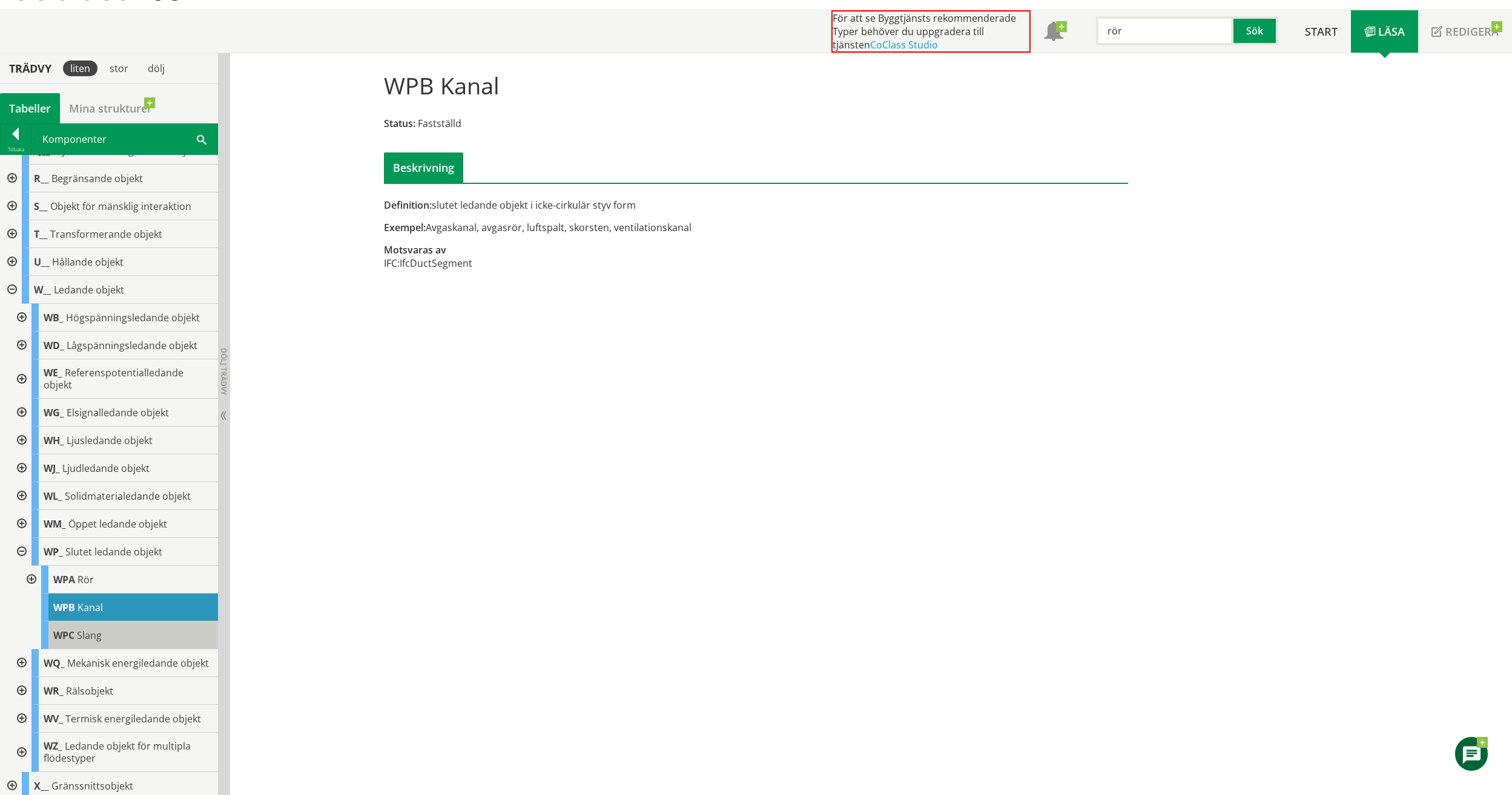
click at [117, 638] on div "WPC Slang" at bounding box center [129, 635] width 177 height 28
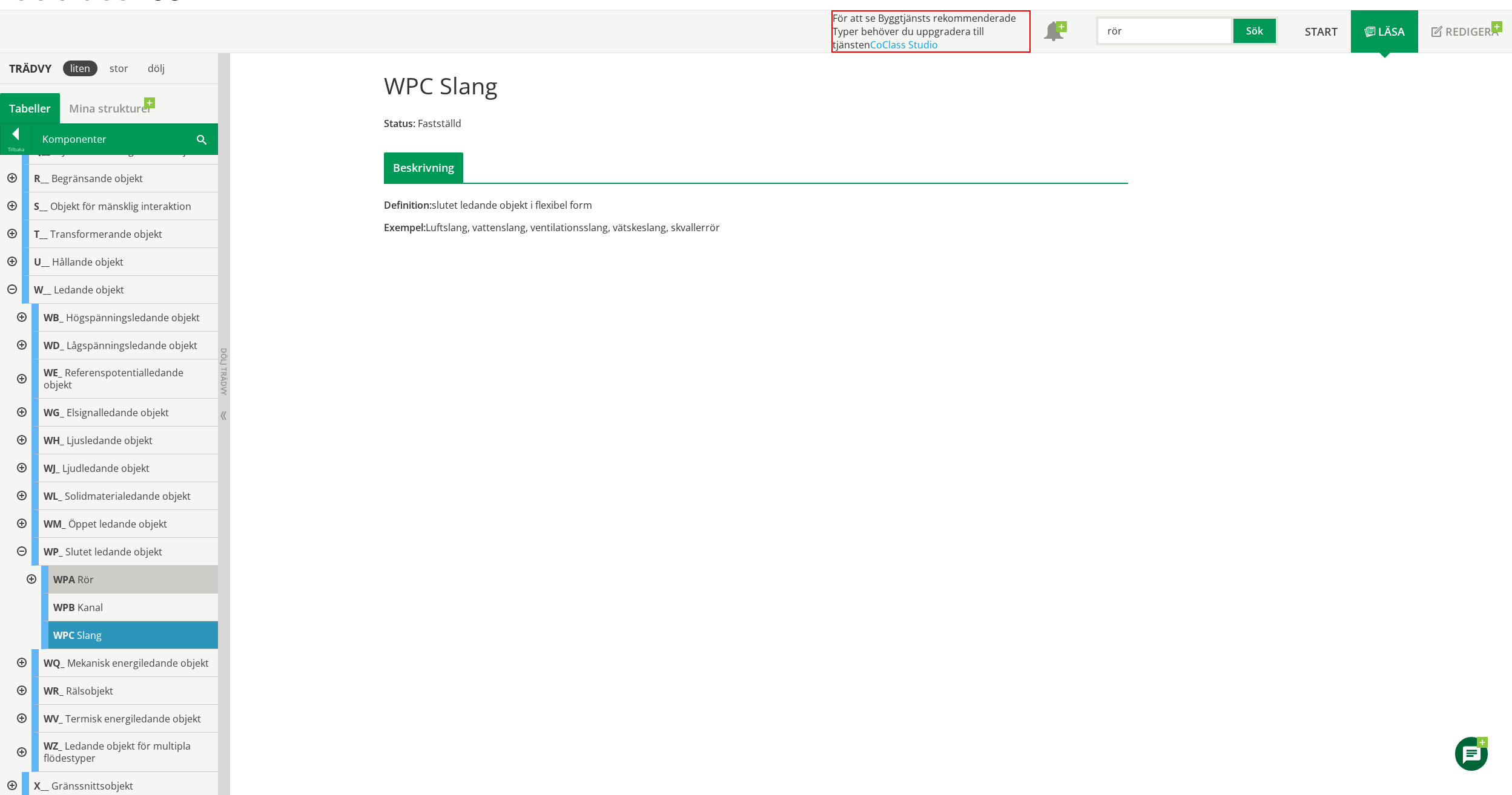
click at [92, 578] on span "Rör" at bounding box center [85, 580] width 16 height 13
